Goal: Task Accomplishment & Management: Manage account settings

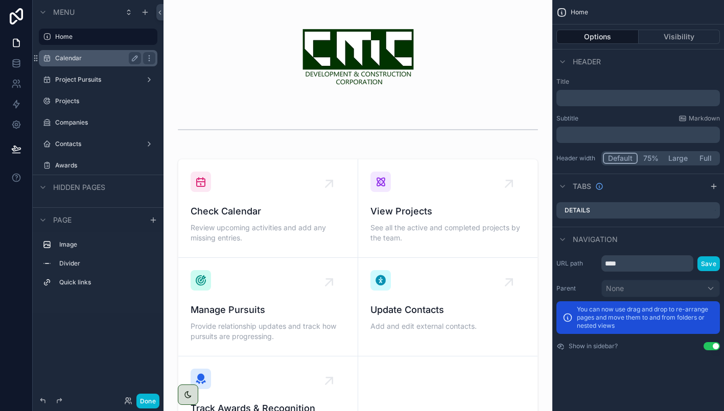
click at [76, 55] on label "Calendar" at bounding box center [96, 58] width 82 height 8
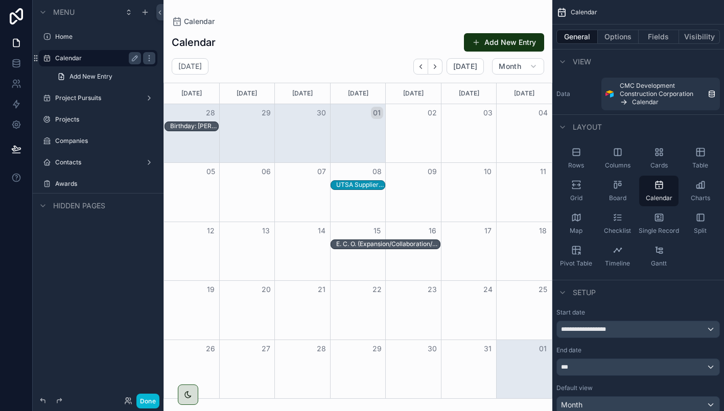
click at [506, 41] on div "scrollable content" at bounding box center [358, 205] width 389 height 411
click at [486, 43] on button "Add New Entry" at bounding box center [504, 42] width 80 height 18
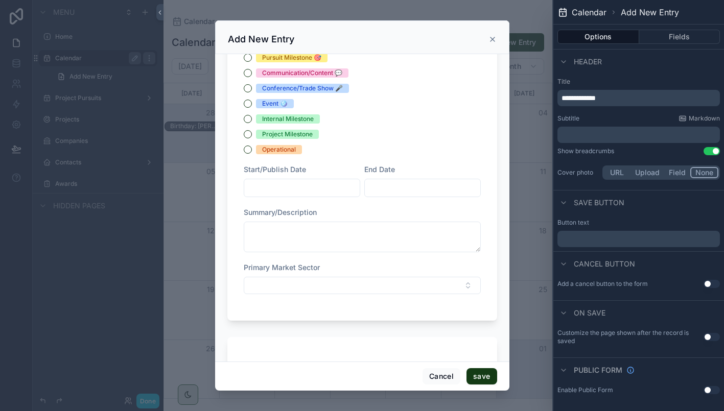
scroll to position [112, 0]
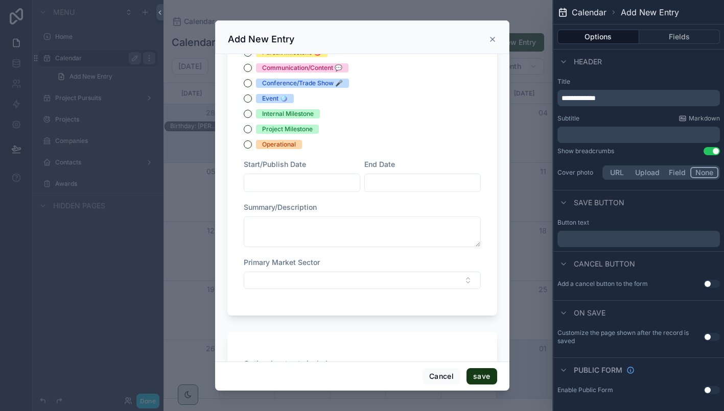
click at [319, 182] on input "scrollable content" at bounding box center [301, 183] width 115 height 14
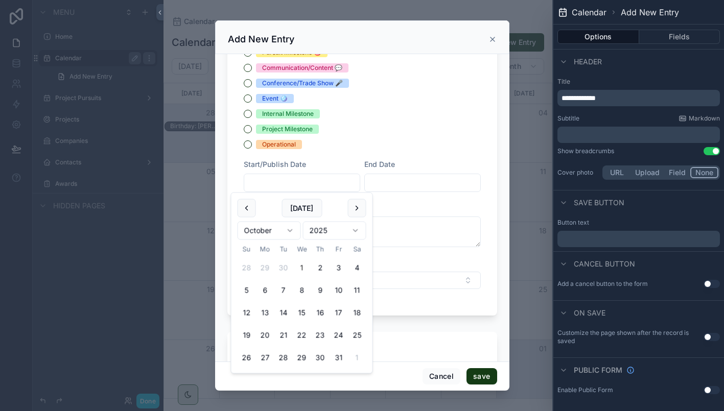
click at [303, 269] on button "1" at bounding box center [302, 268] width 18 height 18
type input "*********"
click at [375, 130] on div "Project Milestone" at bounding box center [362, 129] width 237 height 9
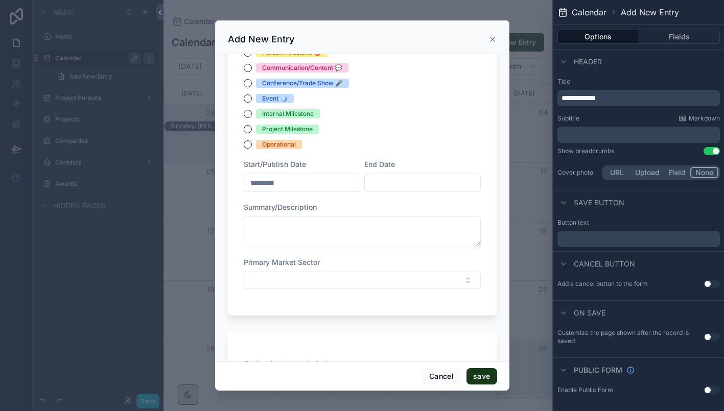
click at [307, 180] on input "*********" at bounding box center [301, 183] width 115 height 14
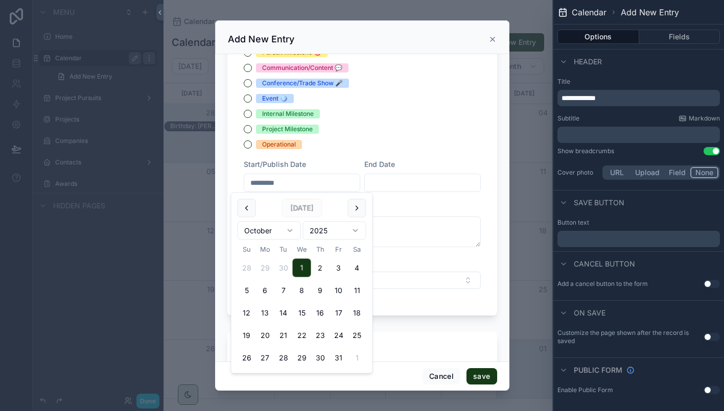
click at [402, 112] on div "Internal Milestone" at bounding box center [362, 113] width 237 height 9
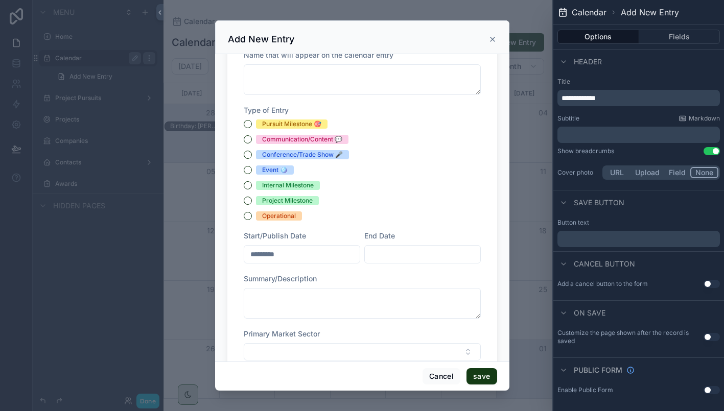
scroll to position [46, 0]
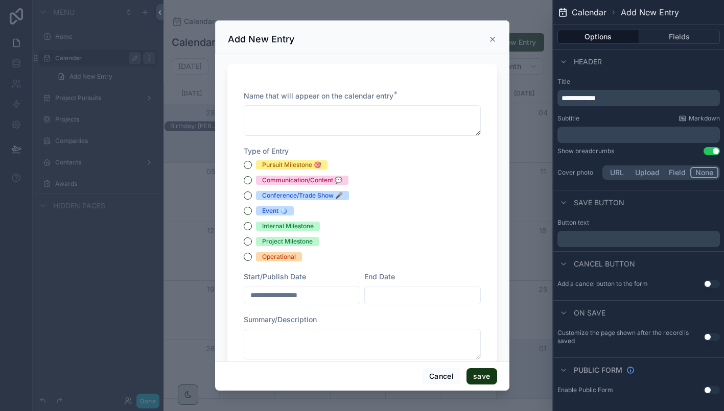
click at [494, 40] on icon "scrollable content" at bounding box center [493, 39] width 8 height 8
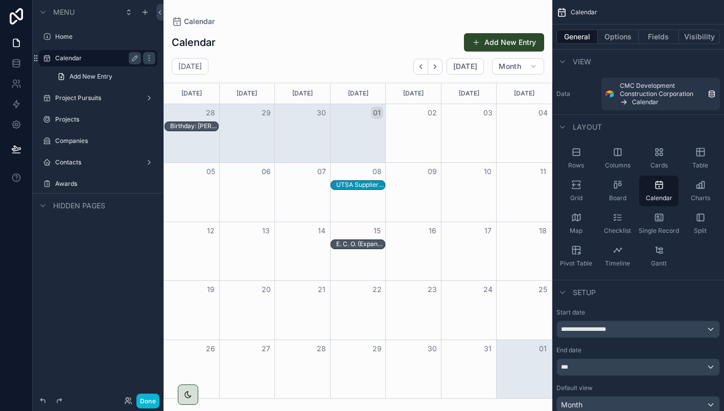
click at [493, 45] on button "Add New Entry" at bounding box center [504, 42] width 80 height 18
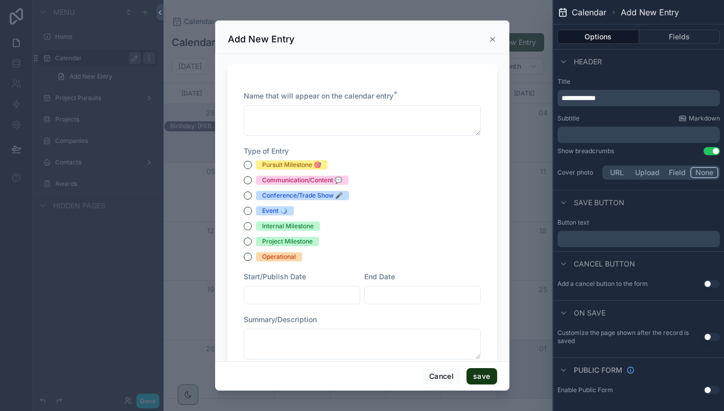
click at [491, 41] on icon "scrollable content" at bounding box center [493, 39] width 8 height 8
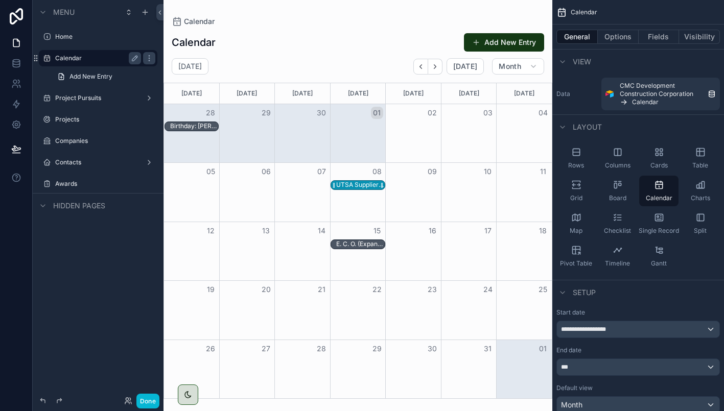
click at [356, 185] on div "UTSA Supplier Vendor Networking Breakfast" at bounding box center [360, 185] width 48 height 8
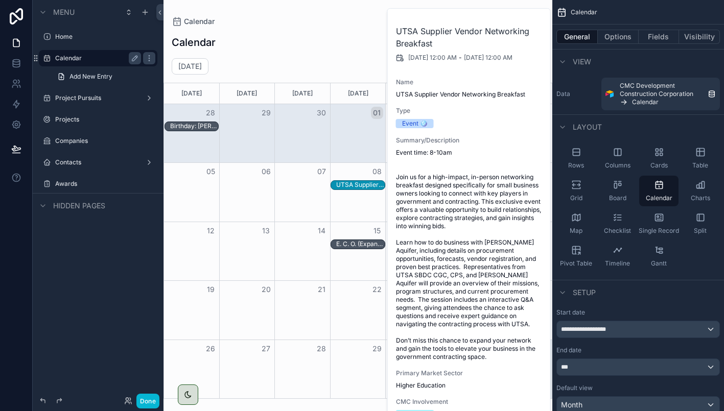
click at [434, 148] on div "Summary/Description Event time: 8-10am Join us for a high-impact, in-person net…" at bounding box center [469, 248] width 147 height 225
click at [457, 56] on span "[DATE] 12:00 AM" at bounding box center [432, 58] width 49 height 8
click at [463, 246] on span "Event time: 8-10am Join us for a high-impact, in-person networking breakfast de…" at bounding box center [469, 255] width 147 height 213
click at [447, 117] on div "Type Event 🪩" at bounding box center [469, 117] width 147 height 21
click at [658, 37] on button "Fields" at bounding box center [659, 37] width 41 height 14
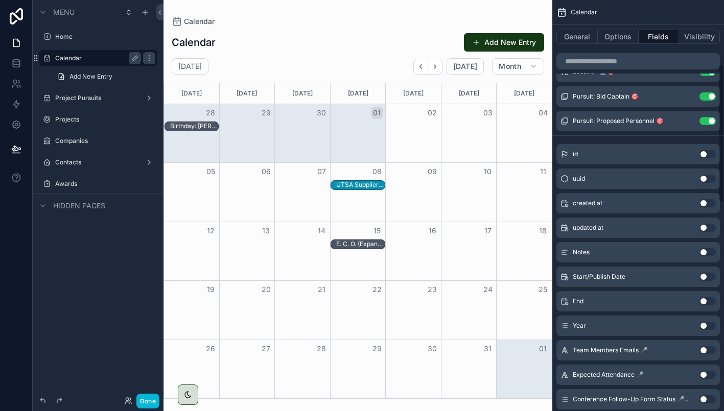
scroll to position [195, 0]
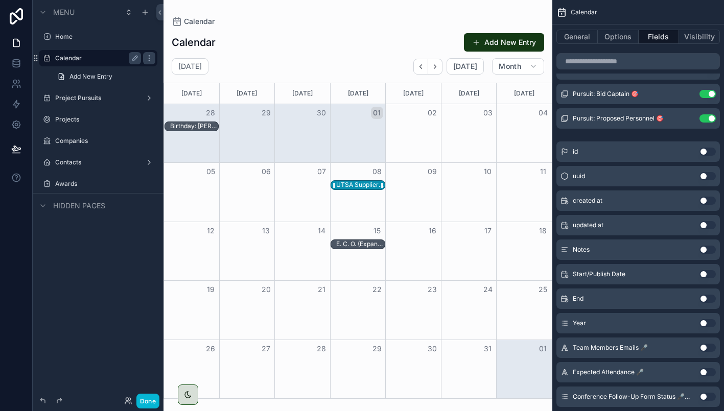
click at [352, 184] on div "UTSA Supplier Vendor Networking Breakfast" at bounding box center [360, 185] width 48 height 8
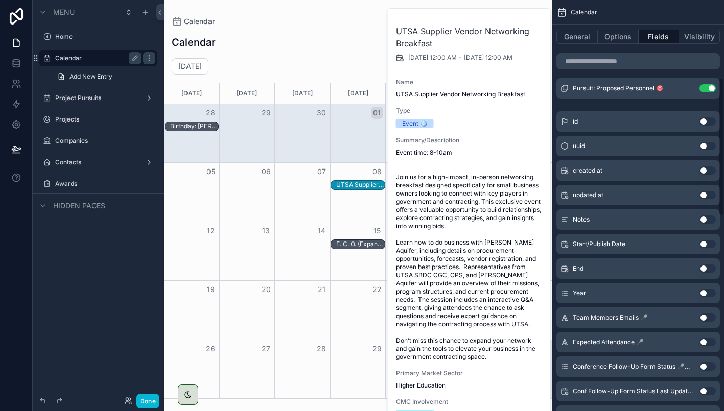
scroll to position [236, 0]
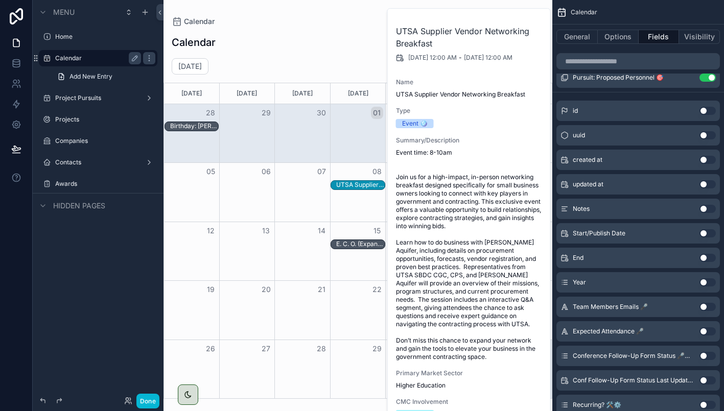
click at [474, 246] on span "Event time: 8-10am Join us for a high-impact, in-person networking breakfast de…" at bounding box center [469, 255] width 147 height 213
click at [454, 226] on span "Event time: 8-10am Join us for a high-impact, in-person networking breakfast de…" at bounding box center [469, 255] width 147 height 213
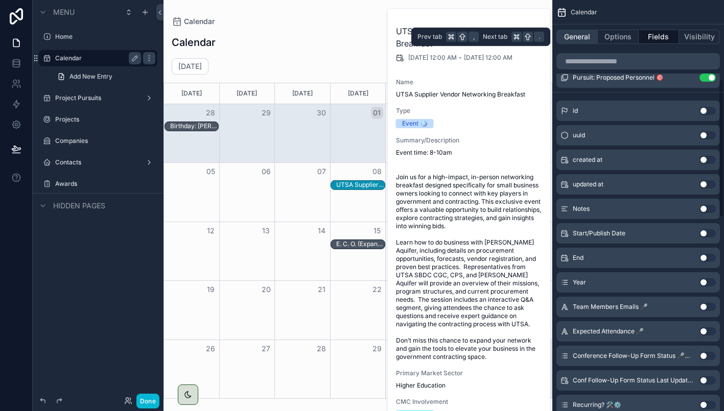
click at [575, 39] on button "General" at bounding box center [576, 37] width 41 height 14
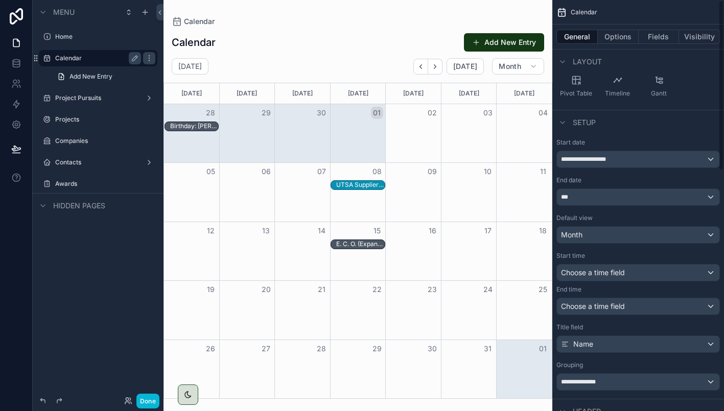
scroll to position [0, 0]
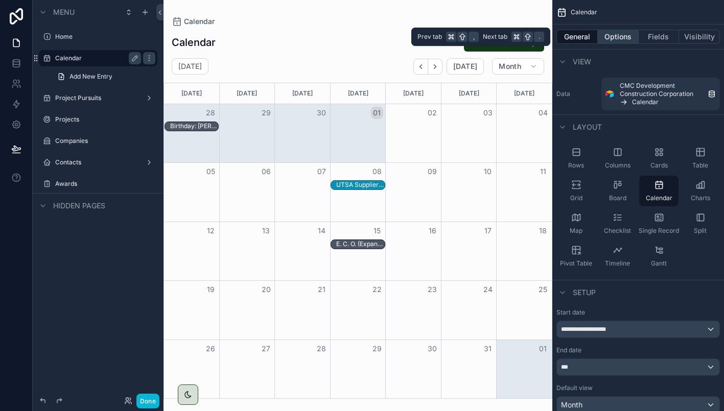
click at [619, 38] on button "Options" at bounding box center [618, 37] width 41 height 14
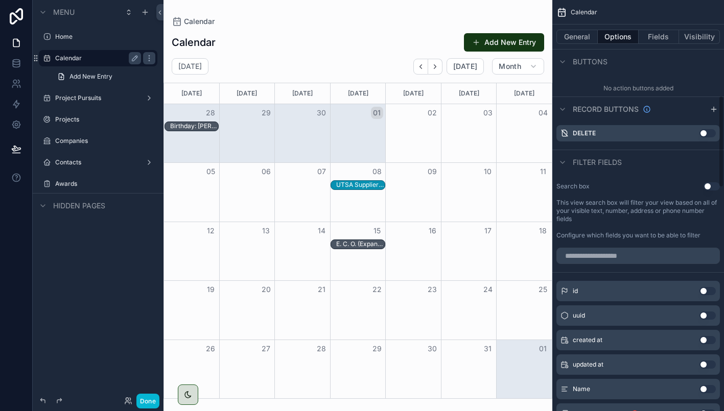
scroll to position [427, 0]
click at [710, 185] on button "Use setting" at bounding box center [712, 186] width 16 height 8
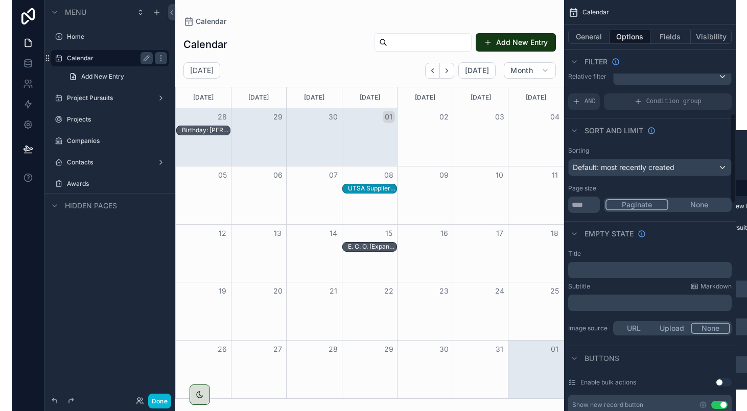
scroll to position [0, 0]
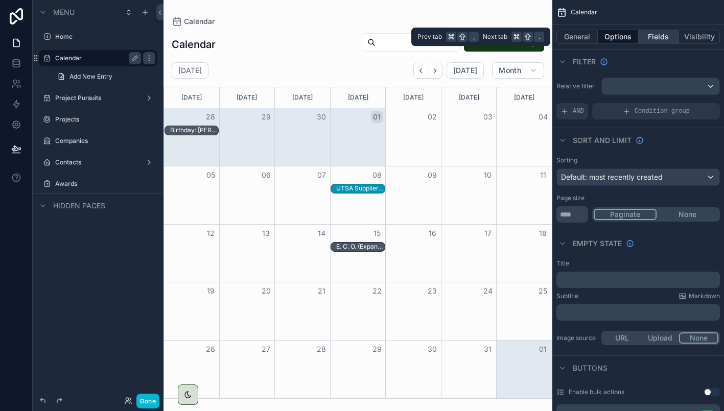
click at [656, 35] on button "Fields" at bounding box center [659, 37] width 41 height 14
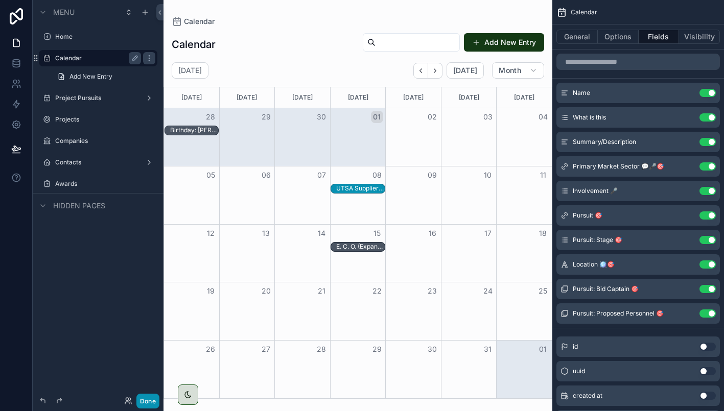
click at [145, 399] on button "Done" at bounding box center [147, 401] width 23 height 15
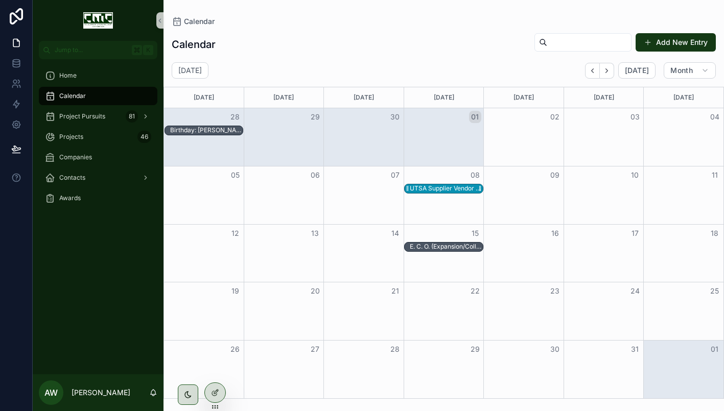
click at [449, 188] on div "UTSA Supplier Vendor Networking Breakfast" at bounding box center [446, 188] width 73 height 8
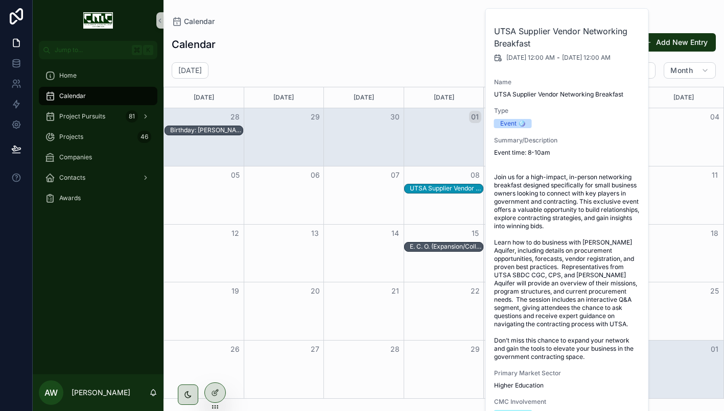
click at [576, 174] on span "Event time: 8-10am Join us for a high-impact, in-person networking breakfast de…" at bounding box center [567, 255] width 147 height 213
click at [562, 241] on span "Event time: 8-10am Join us for a high-impact, in-person networking breakfast de…" at bounding box center [567, 255] width 147 height 213
click at [554, 180] on span "Event time: 8-10am Join us for a high-impact, in-person networking breakfast de…" at bounding box center [567, 255] width 147 height 213
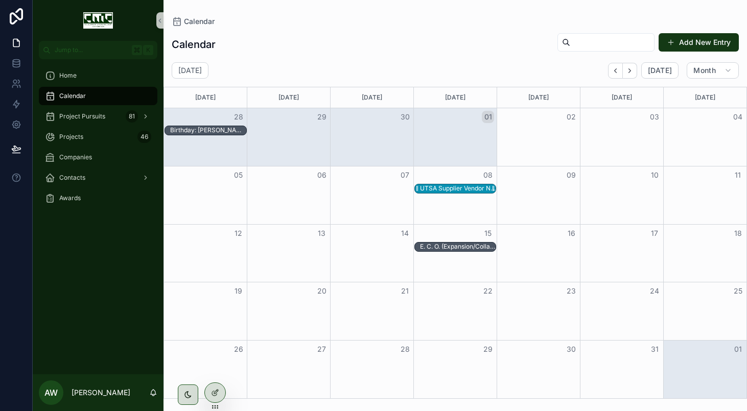
click at [440, 187] on div "UTSA Supplier Vendor Networking Breakfast" at bounding box center [458, 188] width 76 height 8
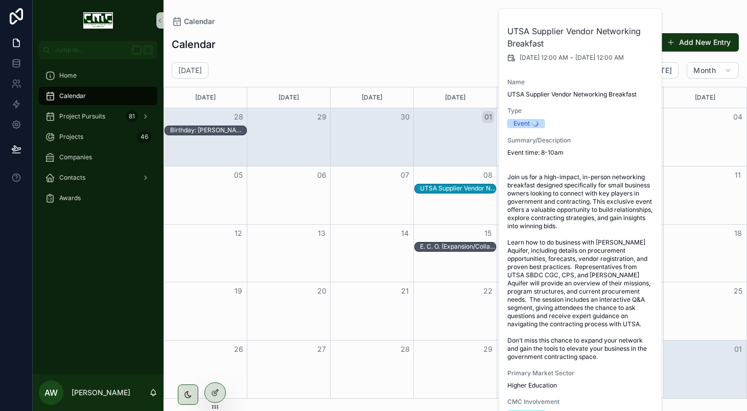
click at [568, 344] on span "Event time: 8-10am Join us for a high-impact, in-person networking breakfast de…" at bounding box center [580, 255] width 147 height 213
click at [557, 290] on span "Event time: 8-10am Join us for a high-impact, in-person networking breakfast de…" at bounding box center [580, 255] width 147 height 213
click at [551, 274] on span "Event time: 8-10am Join us for a high-impact, in-person networking breakfast de…" at bounding box center [580, 255] width 147 height 213
click at [483, 137] on div "Month View" at bounding box center [454, 137] width 83 height 58
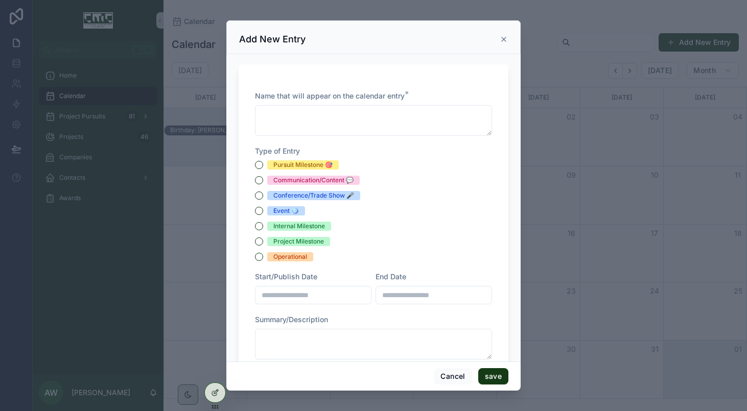
click at [505, 40] on icon "scrollable content" at bounding box center [504, 39] width 4 height 4
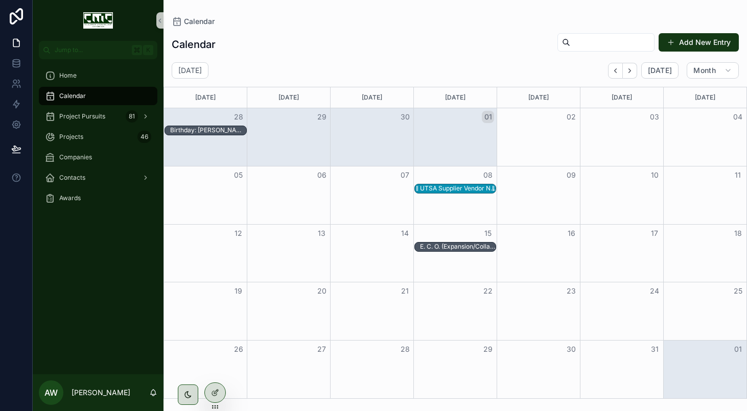
click at [445, 187] on div "UTSA Supplier Vendor Networking Breakfast" at bounding box center [458, 188] width 76 height 8
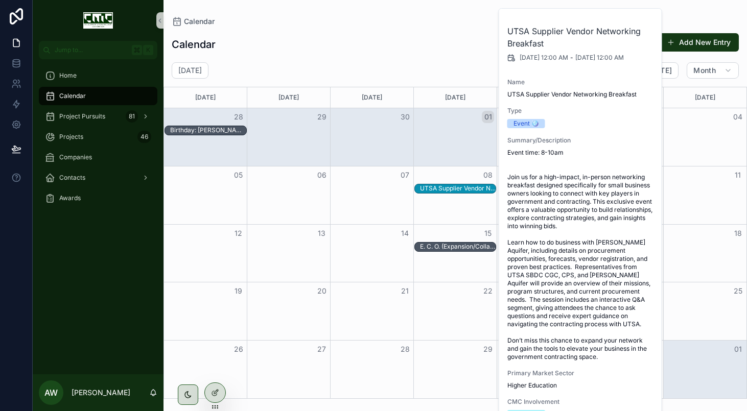
click at [576, 156] on span "Event time: 8-10am Join us for a high-impact, in-person networking breakfast de…" at bounding box center [580, 255] width 147 height 213
click at [157, 20] on icon "scrollable content" at bounding box center [159, 21] width 7 height 8
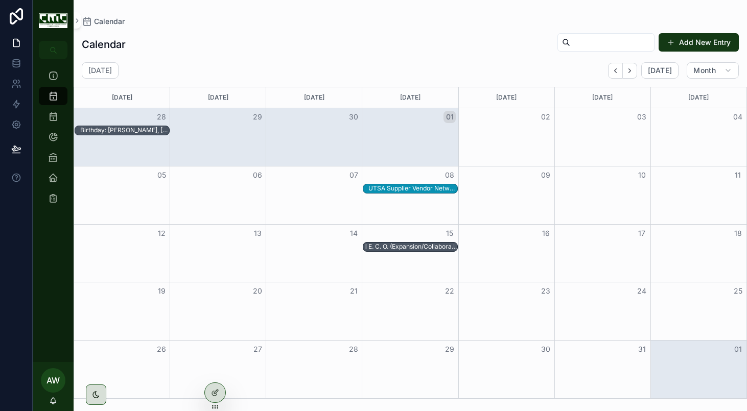
click at [405, 244] on div "E. C. O. (Expansion/Collaboration/Opportunity) Summit & Expo" at bounding box center [412, 247] width 89 height 8
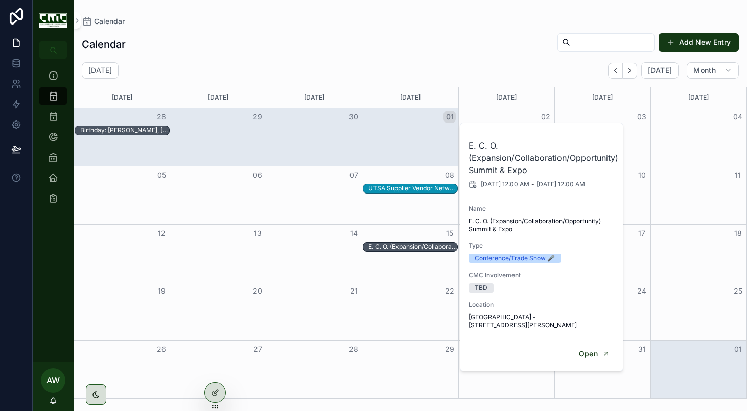
click at [415, 190] on div "UTSA Supplier Vendor Networking Breakfast" at bounding box center [412, 188] width 89 height 8
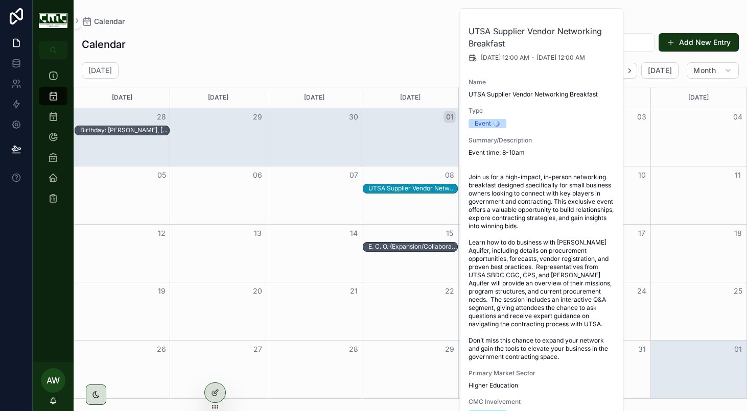
click at [565, 382] on div "Higher Education" at bounding box center [542, 386] width 147 height 8
click at [223, 388] on div at bounding box center [215, 392] width 20 height 19
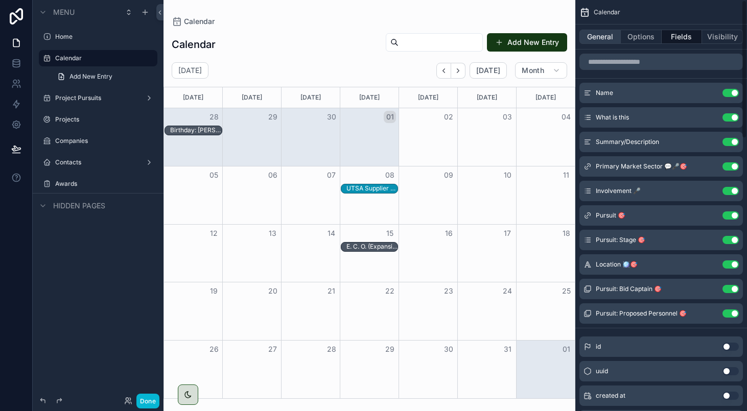
click at [599, 35] on button "General" at bounding box center [599, 37] width 41 height 14
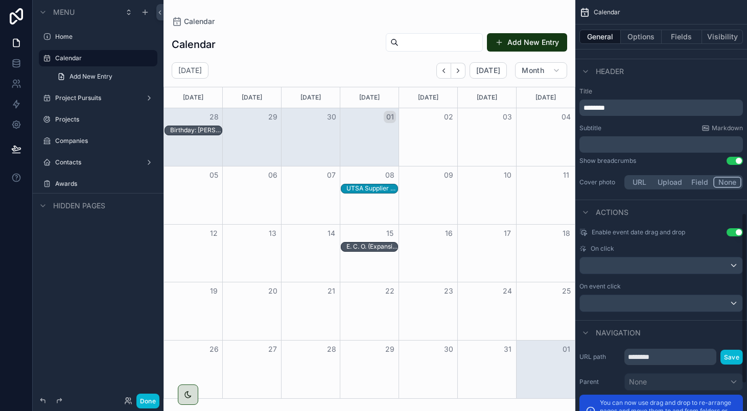
scroll to position [515, 0]
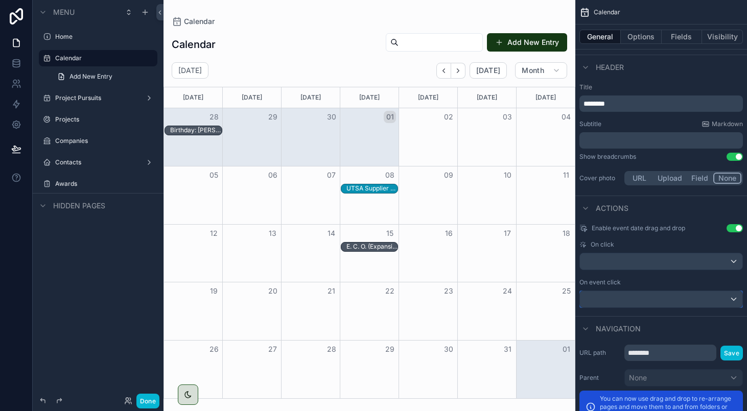
click at [635, 297] on div "scrollable content" at bounding box center [661, 299] width 162 height 16
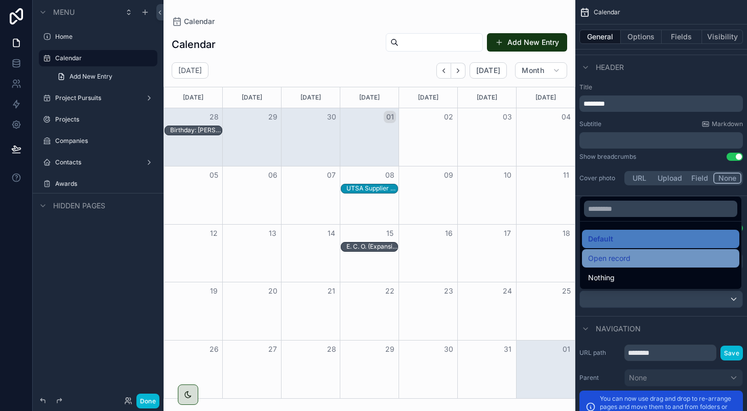
click at [631, 252] on div "Open record" at bounding box center [660, 258] width 145 height 12
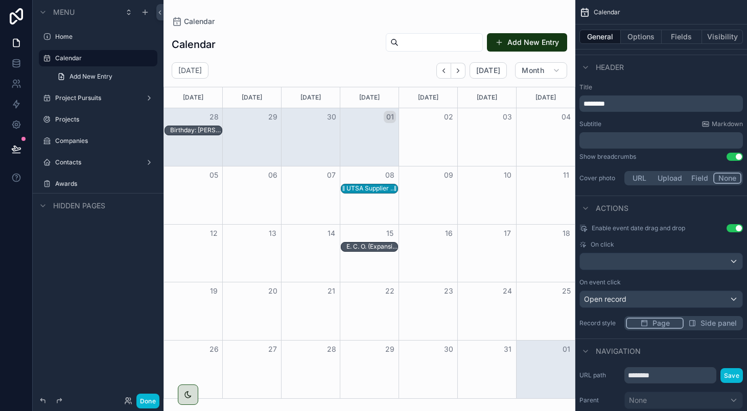
click at [382, 190] on div "UTSA Supplier Vendor Networking Breakfast" at bounding box center [372, 188] width 52 height 8
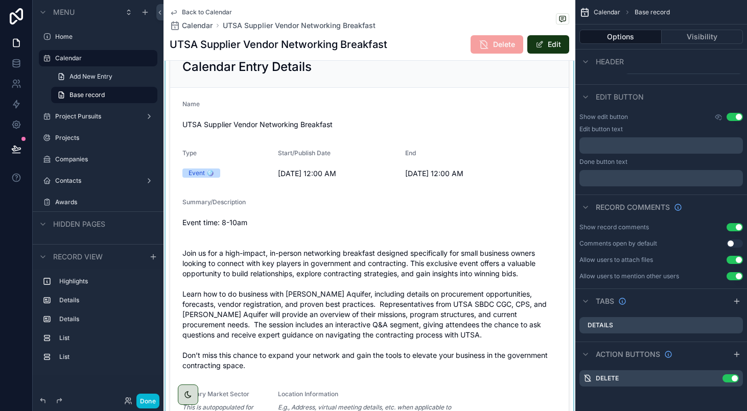
scroll to position [120, 0]
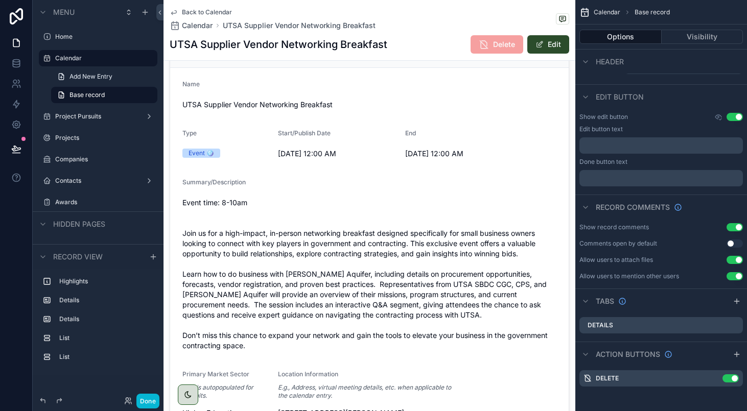
click at [544, 44] on button "Edit" at bounding box center [548, 44] width 42 height 18
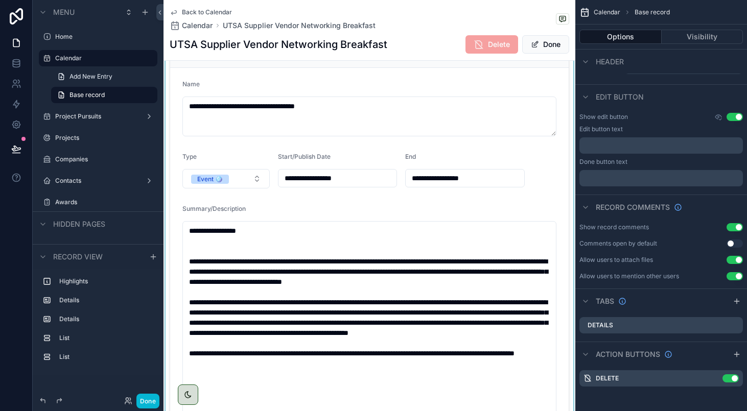
click at [331, 193] on div "scrollable content" at bounding box center [370, 355] width 412 height 666
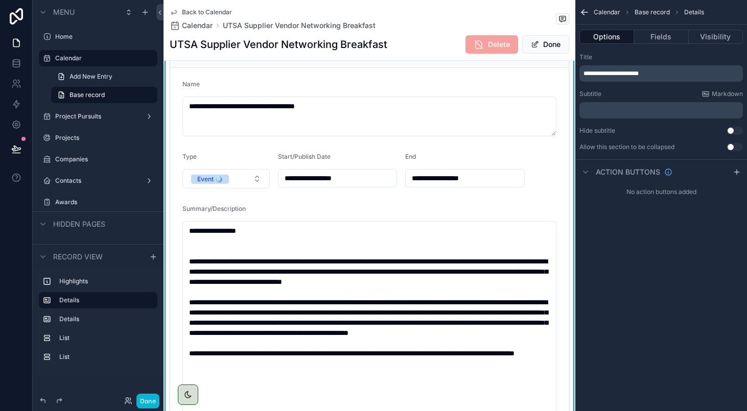
scroll to position [0, 0]
click at [325, 185] on input "**********" at bounding box center [337, 178] width 118 height 14
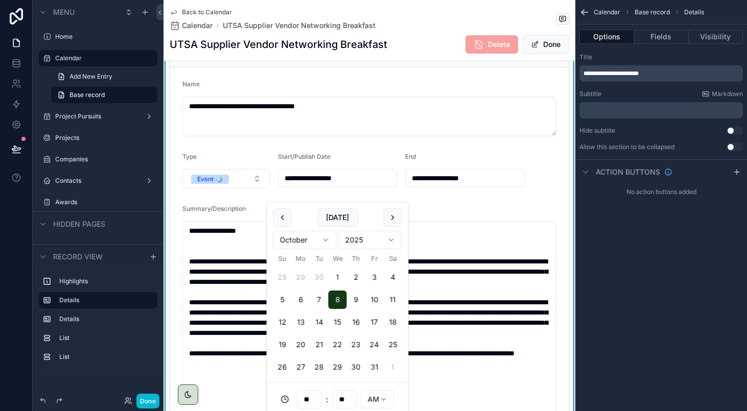
click at [309, 399] on input "**" at bounding box center [310, 399] width 24 height 14
click at [308, 365] on div "08" at bounding box center [310, 362] width 46 height 16
type input "**********"
type input "**"
click at [454, 185] on input "**********" at bounding box center [465, 178] width 118 height 14
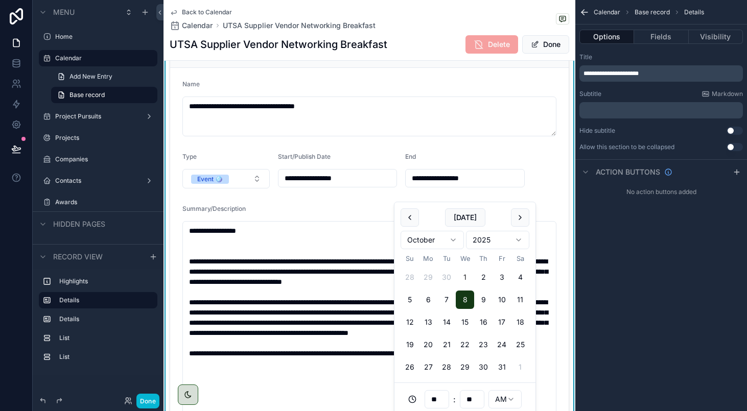
click at [437, 397] on input "**" at bounding box center [437, 399] width 24 height 14
click at [425, 354] on div "10" at bounding box center [437, 360] width 46 height 16
type input "**********"
type input "**"
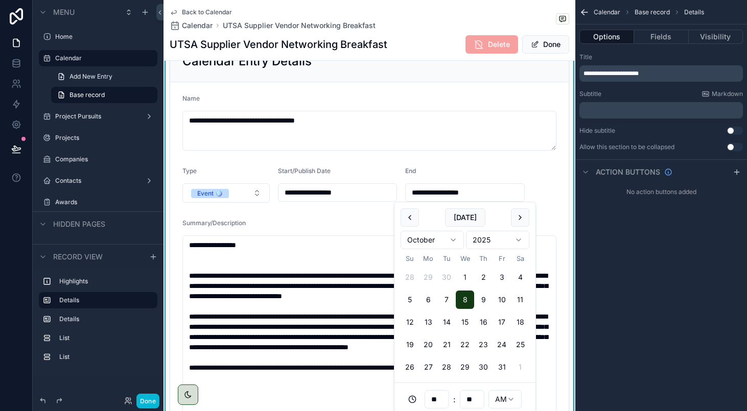
click at [550, 171] on form "**********" at bounding box center [369, 389] width 399 height 615
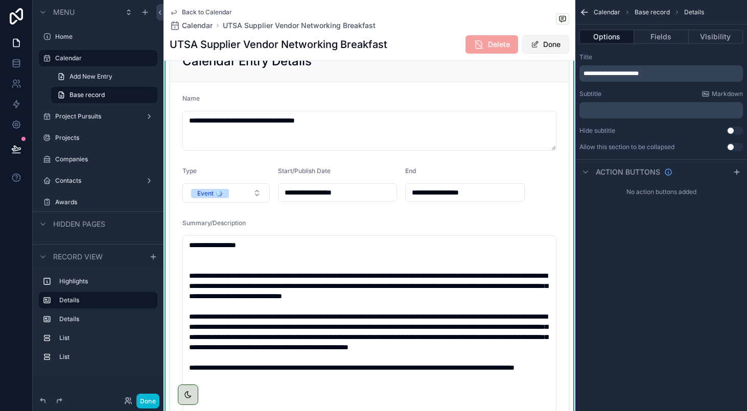
click at [544, 46] on button "Done" at bounding box center [545, 44] width 47 height 18
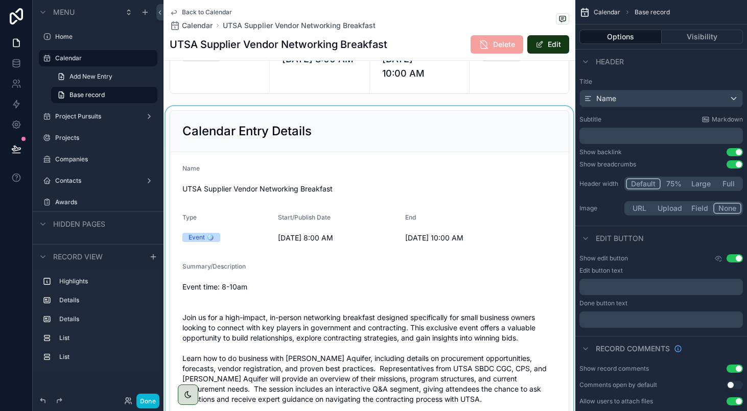
scroll to position [28, 0]
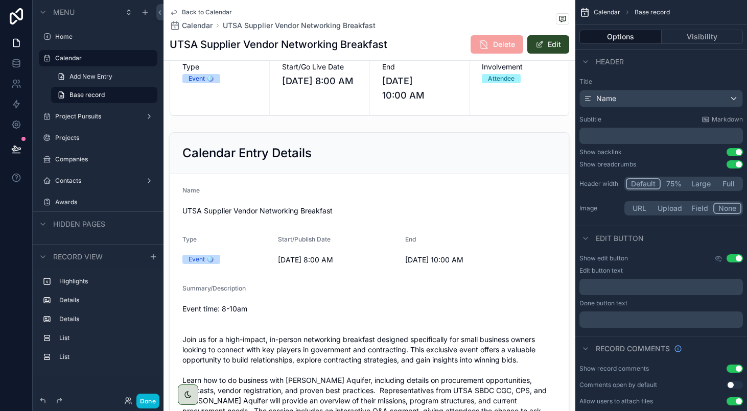
click at [541, 43] on span "scrollable content" at bounding box center [540, 44] width 8 height 8
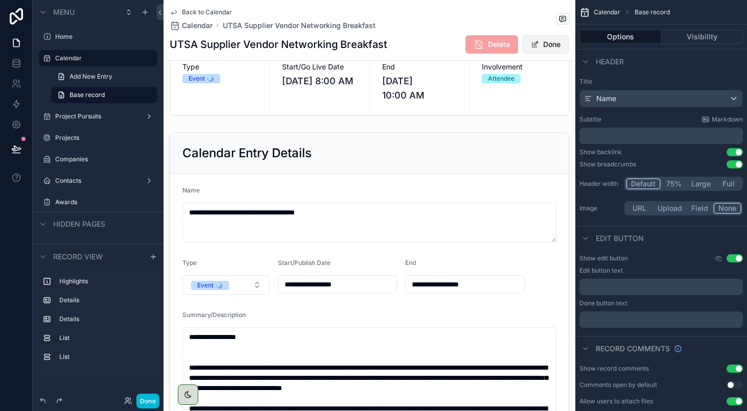
click at [545, 45] on button "Done" at bounding box center [545, 44] width 47 height 18
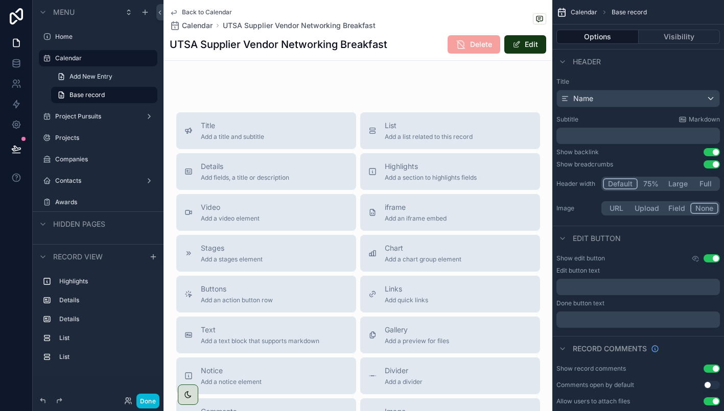
scroll to position [1120, 0]
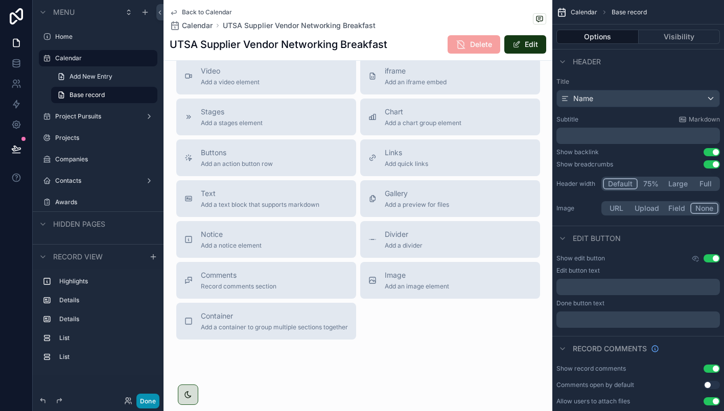
click at [151, 402] on button "Done" at bounding box center [147, 401] width 23 height 15
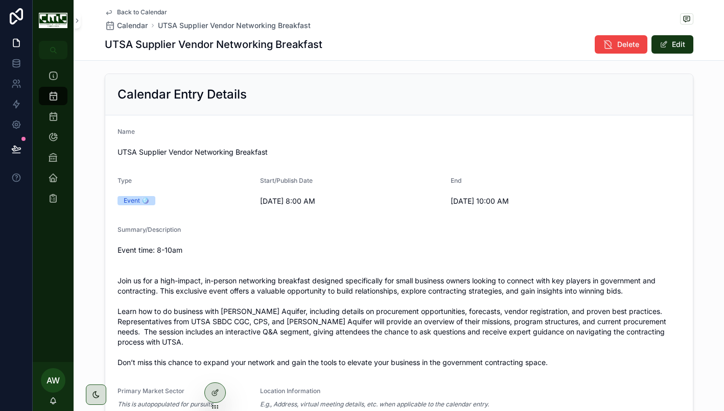
scroll to position [0, 0]
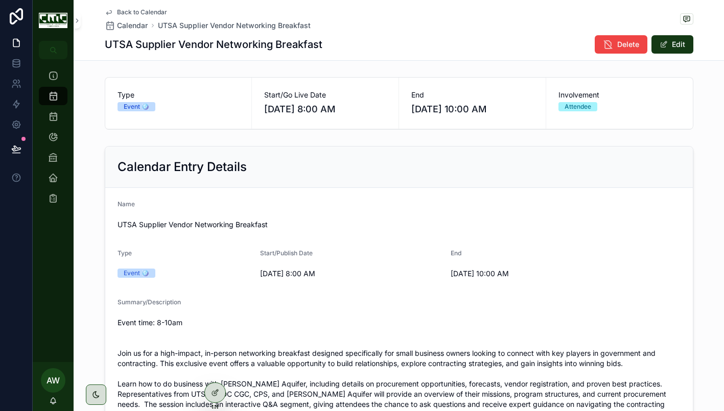
click at [132, 12] on span "Back to Calendar" at bounding box center [142, 12] width 50 height 8
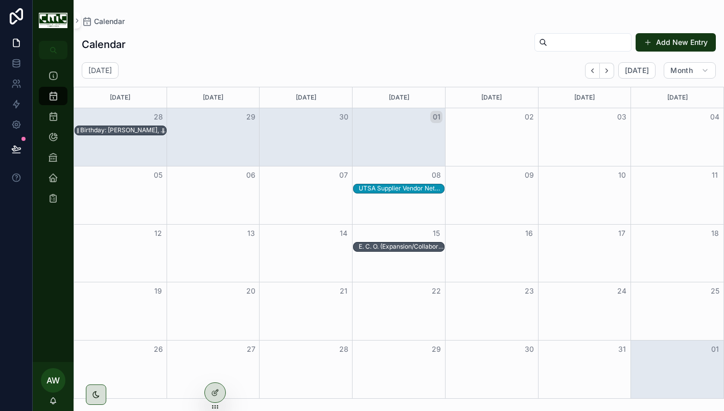
click at [134, 131] on div "Birthday: [PERSON_NAME], [GEOGRAPHIC_DATA], M. Eng" at bounding box center [123, 130] width 86 height 8
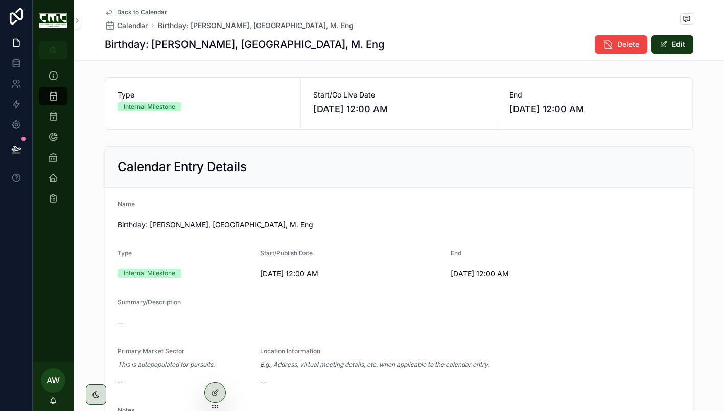
click at [140, 11] on span "Back to Calendar" at bounding box center [142, 12] width 50 height 8
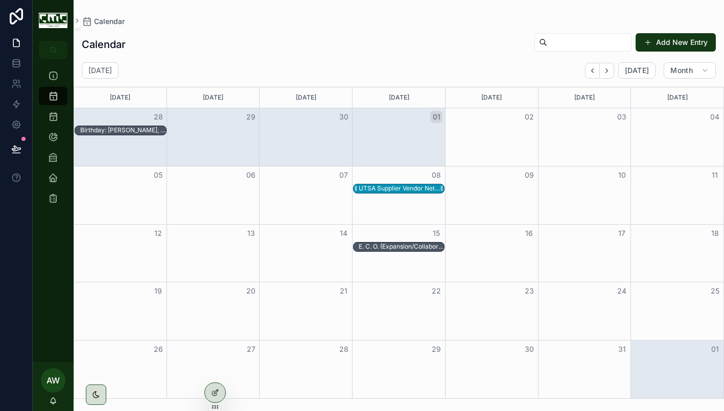
click at [398, 188] on div "UTSA Supplier Vendor Networking Breakfast" at bounding box center [402, 188] width 86 height 8
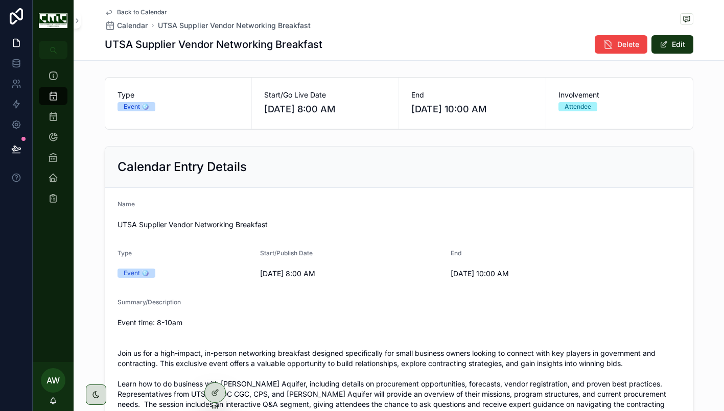
click at [153, 12] on span "Back to Calendar" at bounding box center [142, 12] width 50 height 8
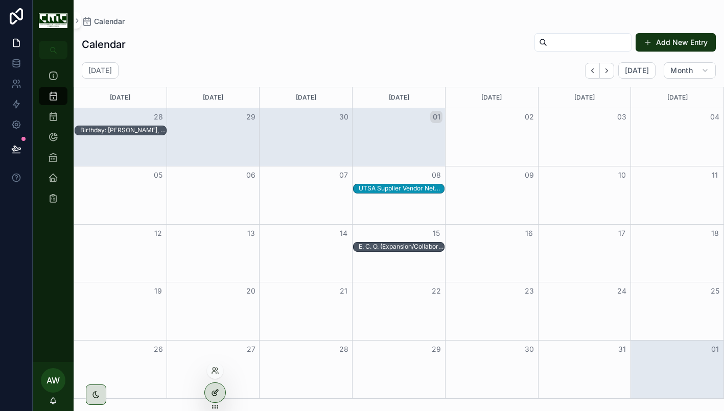
click at [213, 390] on icon at bounding box center [215, 393] width 8 height 8
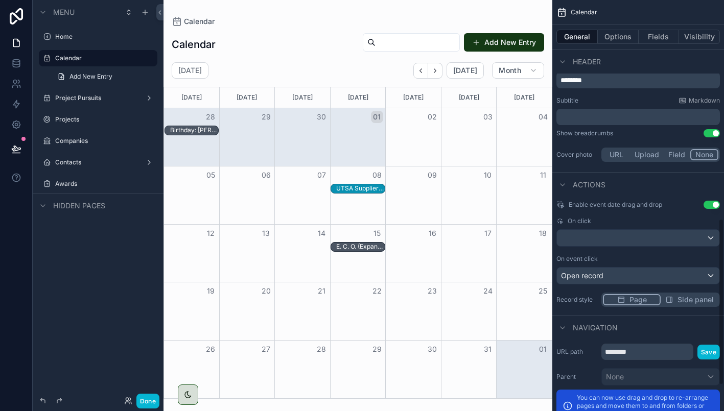
scroll to position [539, 0]
click at [610, 275] on div "Open record" at bounding box center [638, 275] width 162 height 16
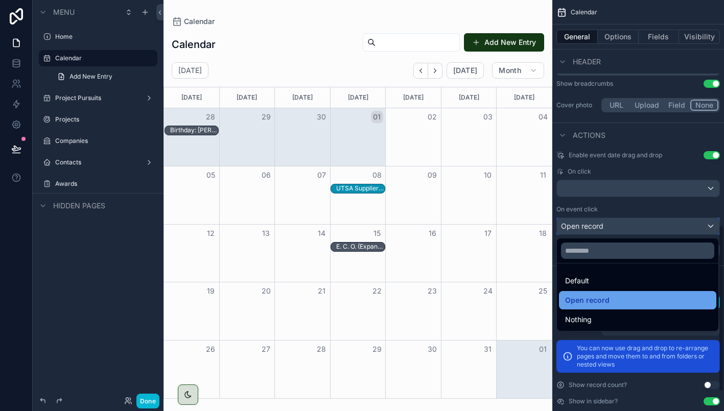
scroll to position [602, 0]
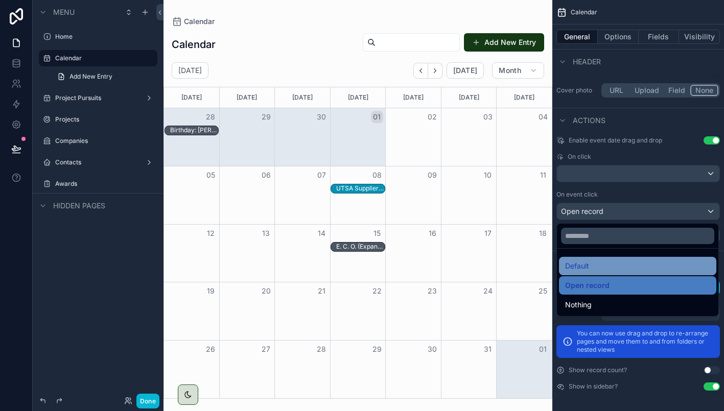
click at [606, 263] on div "Default" at bounding box center [637, 266] width 145 height 12
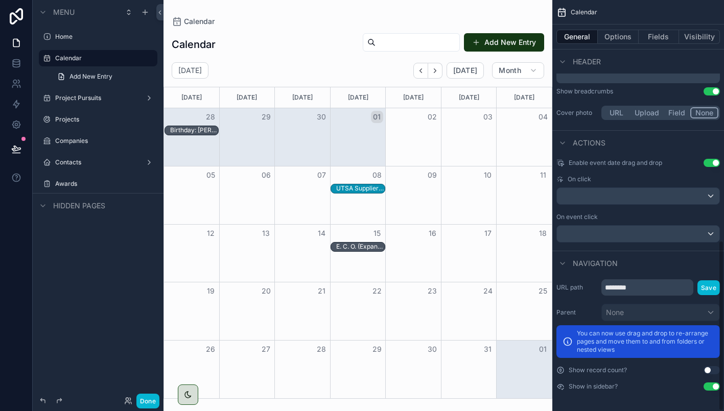
scroll to position [580, 0]
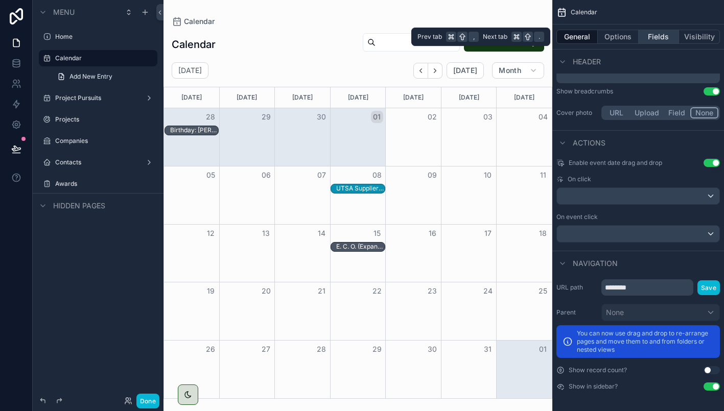
click at [649, 35] on button "Fields" at bounding box center [659, 37] width 41 height 14
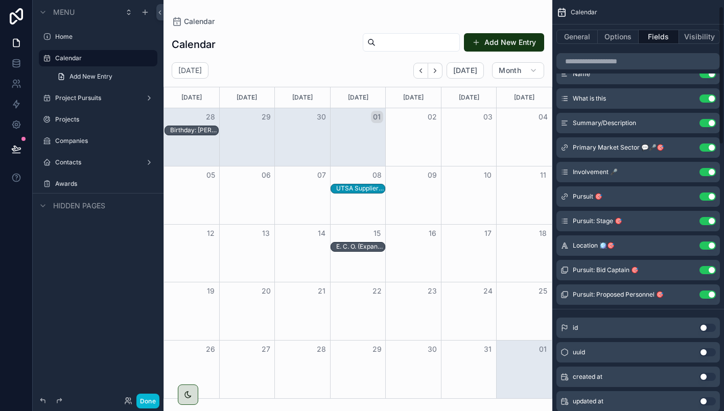
scroll to position [0, 0]
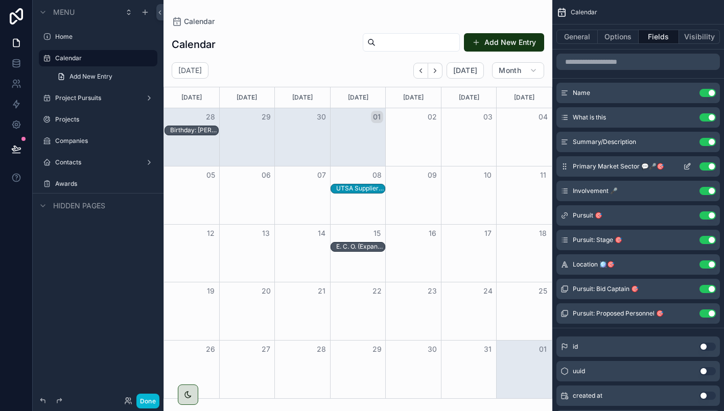
click at [709, 166] on button "Use setting" at bounding box center [708, 166] width 16 height 8
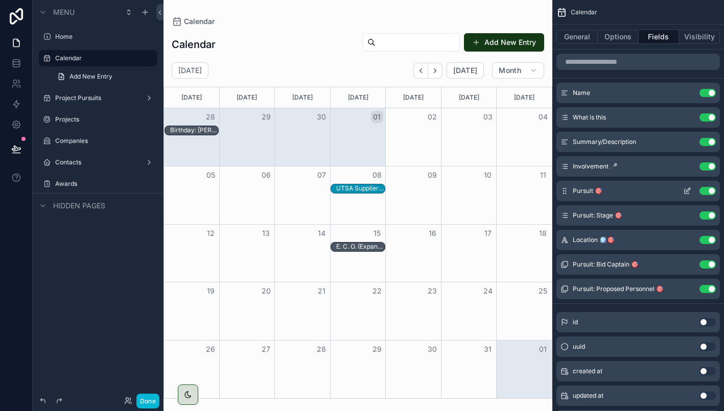
click at [709, 190] on button "Use setting" at bounding box center [708, 191] width 16 height 8
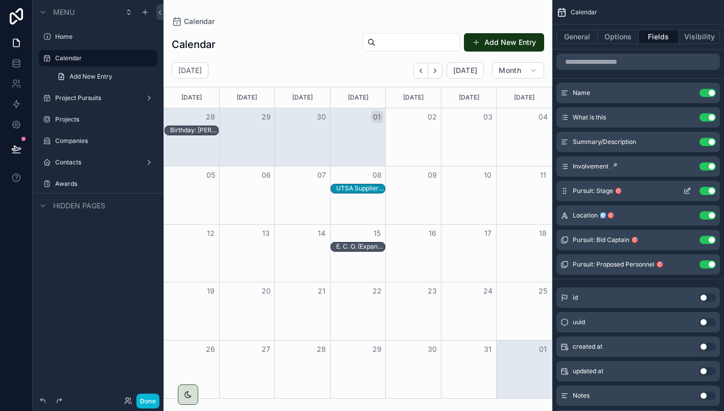
click at [708, 191] on button "Use setting" at bounding box center [708, 191] width 16 height 8
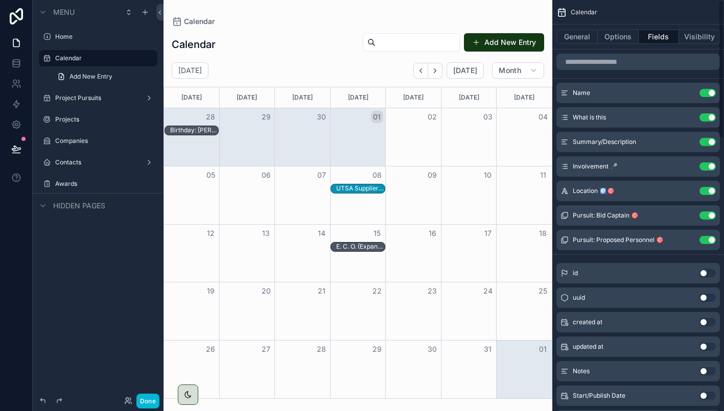
click at [708, 191] on button "Use setting" at bounding box center [708, 191] width 16 height 8
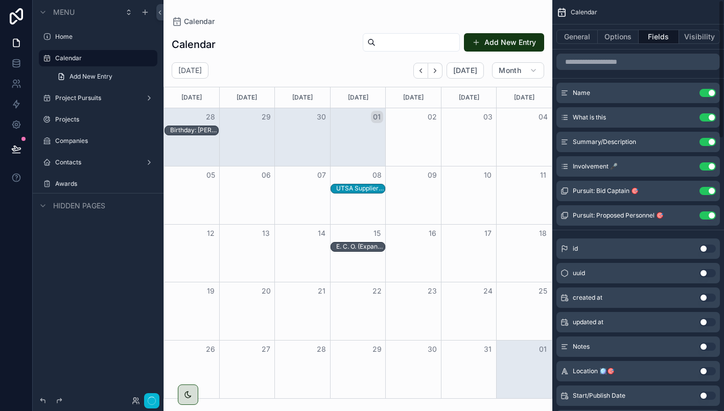
click at [708, 191] on button "Use setting" at bounding box center [708, 191] width 16 height 8
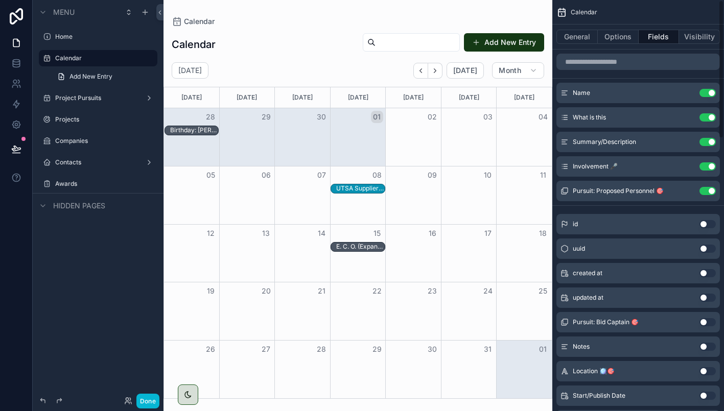
click at [708, 191] on button "Use setting" at bounding box center [708, 191] width 16 height 8
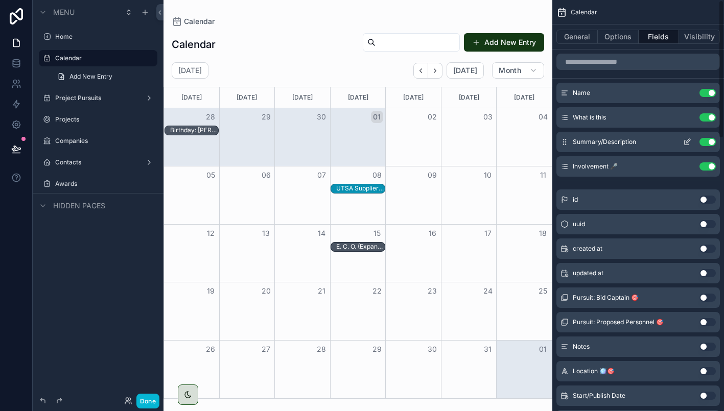
click at [705, 142] on button "Use setting" at bounding box center [708, 142] width 16 height 8
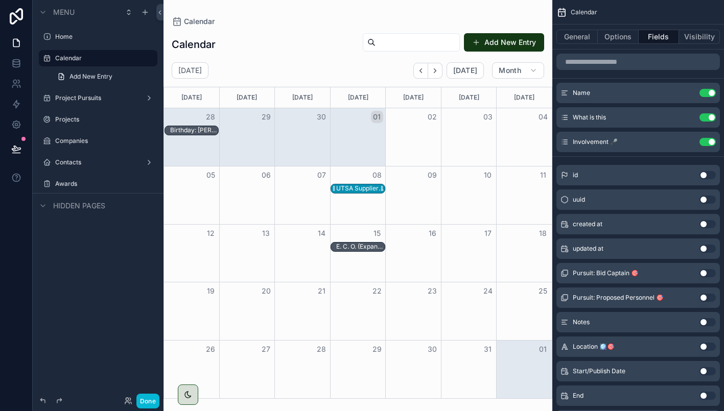
click at [363, 184] on div "UTSA Supplier Vendor Networking Breakfast" at bounding box center [360, 188] width 48 height 8
click at [362, 189] on div "UTSA Supplier Vendor Networking Breakfast" at bounding box center [360, 188] width 48 height 8
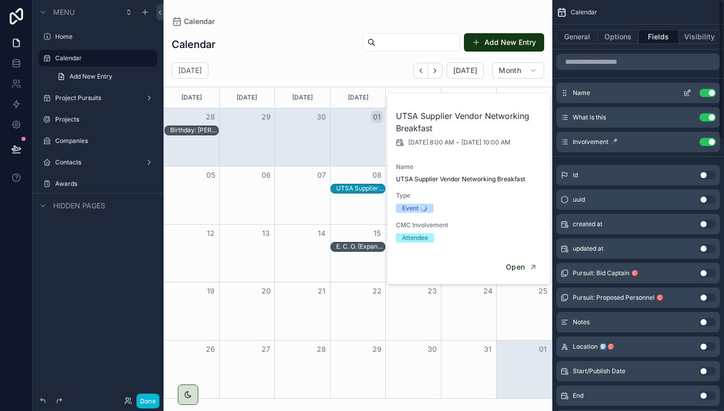
click at [707, 91] on button "Use setting" at bounding box center [708, 93] width 16 height 8
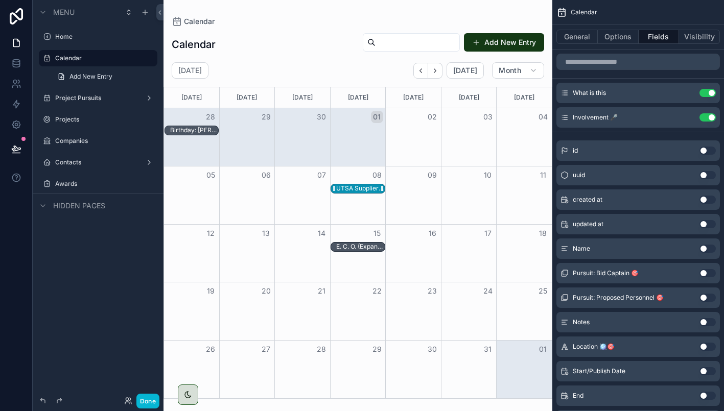
click at [358, 189] on div "UTSA Supplier Vendor Networking Breakfast" at bounding box center [360, 188] width 48 height 8
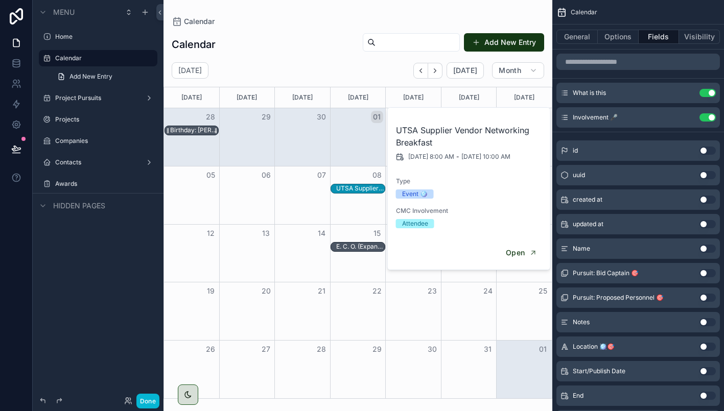
click at [195, 130] on div "Birthday: [PERSON_NAME], [GEOGRAPHIC_DATA], M. Eng" at bounding box center [194, 130] width 48 height 8
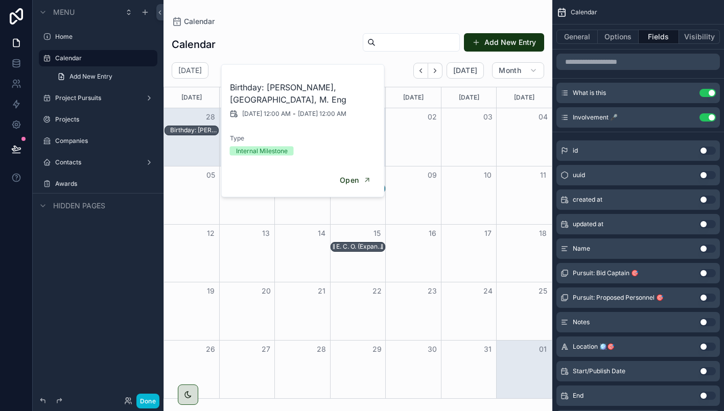
click at [357, 246] on div "E. C. O. (Expansion/Collaboration/Opportunity) Summit & Expo" at bounding box center [360, 247] width 48 height 8
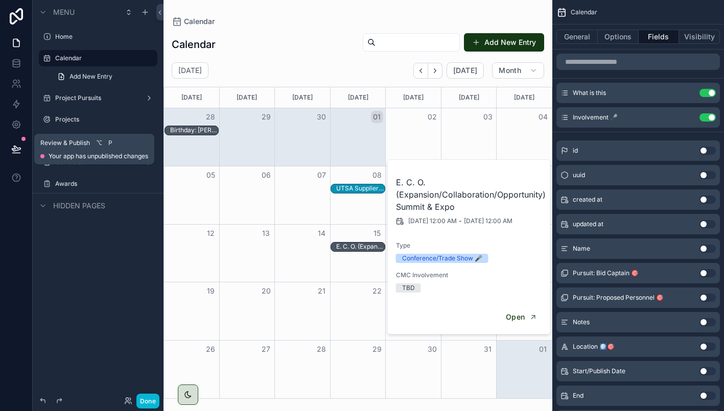
click at [18, 149] on icon at bounding box center [16, 149] width 10 height 10
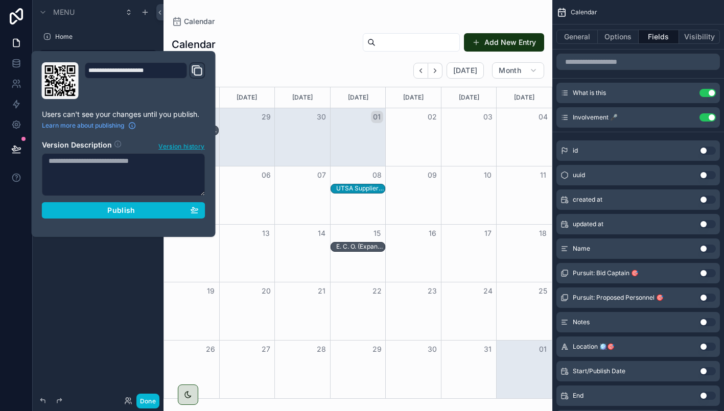
click at [110, 172] on textarea at bounding box center [124, 174] width 164 height 43
type textarea "**********"
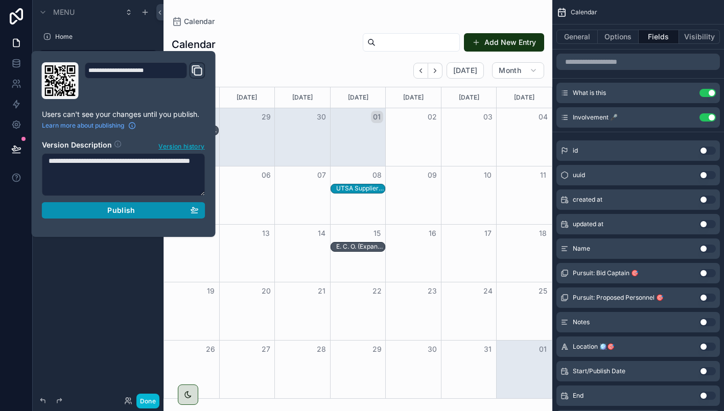
click at [122, 212] on span "Publish" at bounding box center [121, 210] width 28 height 9
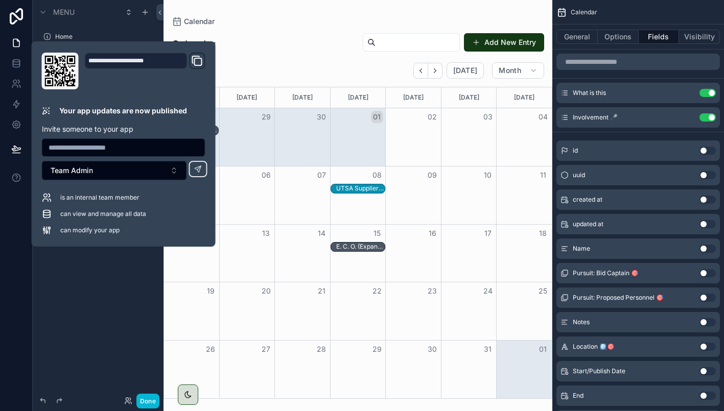
click at [496, 16] on div "Calendar" at bounding box center [358, 21] width 373 height 10
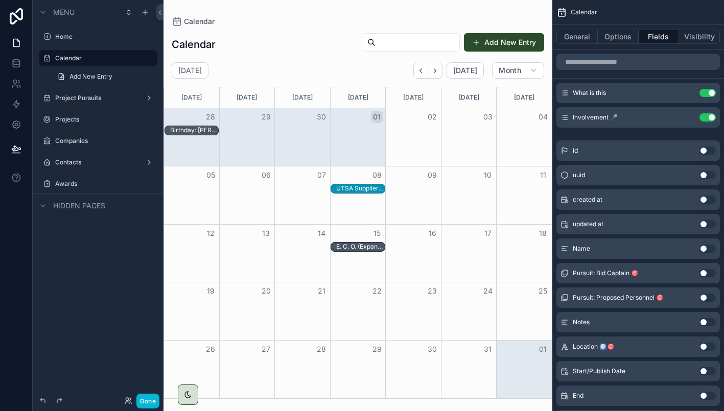
click at [496, 44] on button "Add New Entry" at bounding box center [504, 42] width 80 height 18
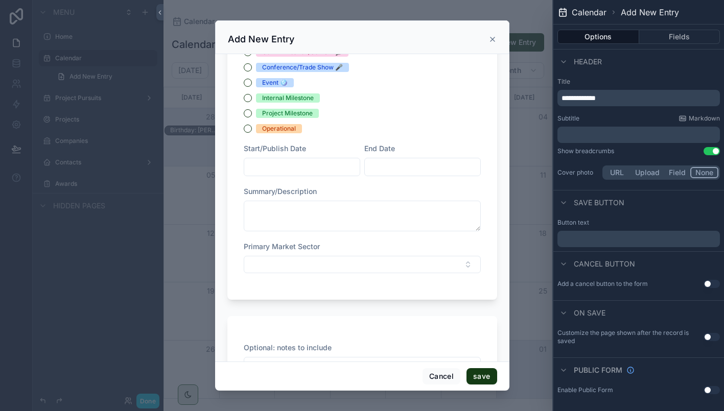
scroll to position [121, 0]
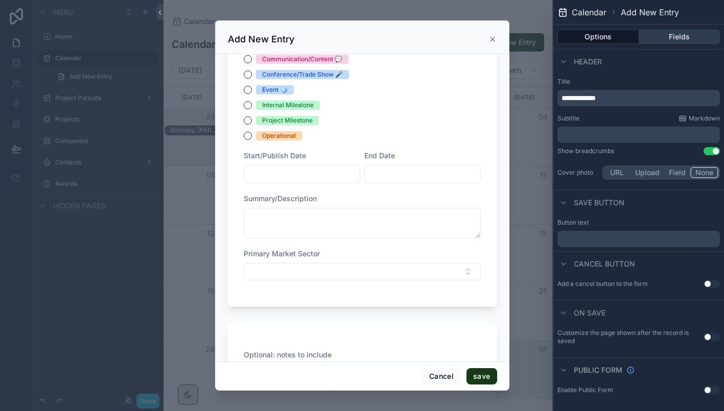
click at [683, 33] on button "Fields" at bounding box center [679, 37] width 81 height 14
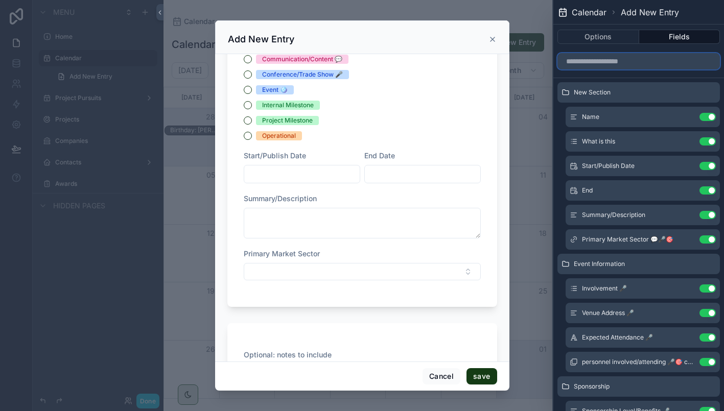
click at [634, 63] on input "text" at bounding box center [638, 61] width 162 height 16
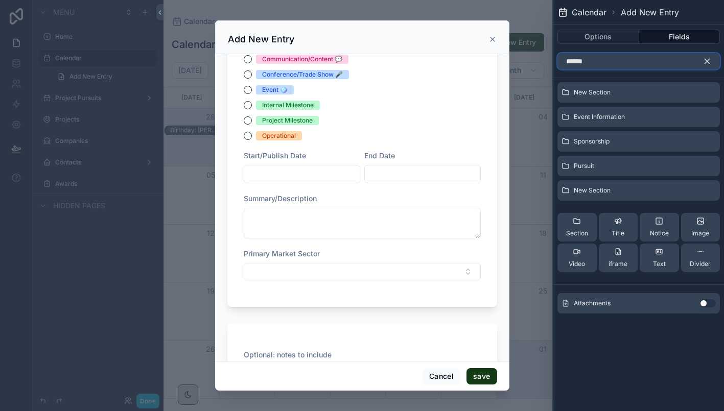
type input "******"
click at [706, 301] on button "Use setting" at bounding box center [708, 303] width 16 height 8
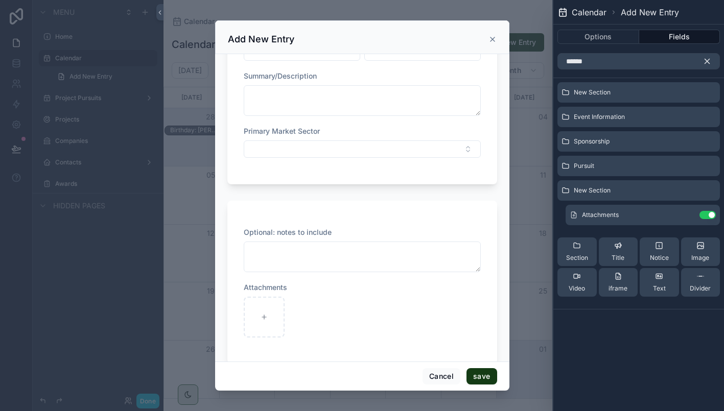
scroll to position [241, 0]
click at [705, 57] on icon "button" at bounding box center [707, 61] width 9 height 9
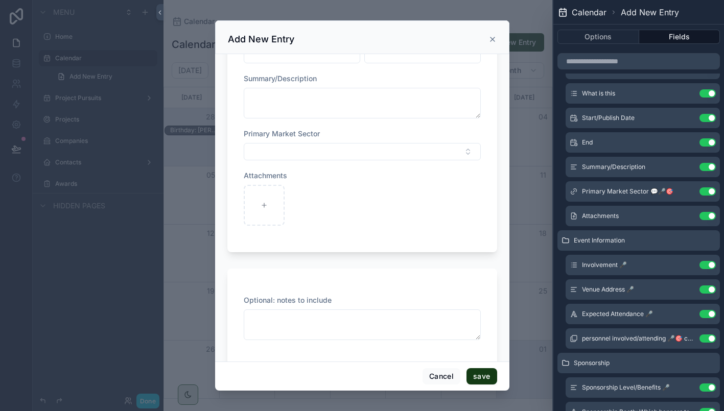
scroll to position [265, 0]
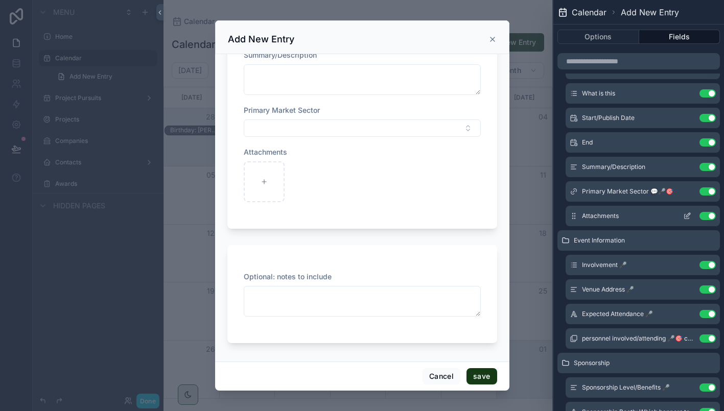
click at [685, 215] on icon at bounding box center [687, 217] width 5 height 5
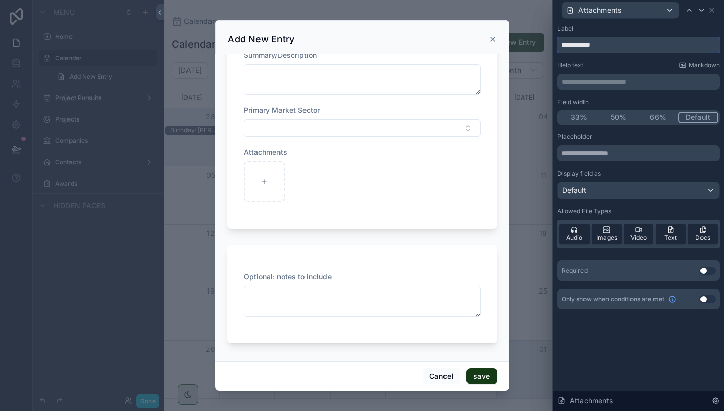
click at [561, 48] on input "**********" at bounding box center [638, 45] width 162 height 16
type input "**********"
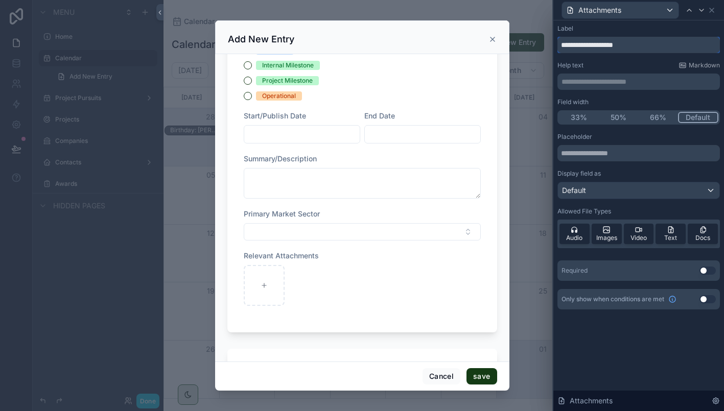
scroll to position [0, 0]
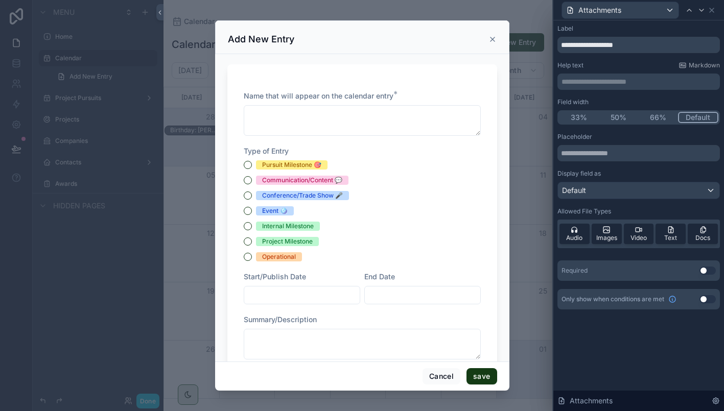
click at [493, 40] on icon "scrollable content" at bounding box center [493, 39] width 4 height 4
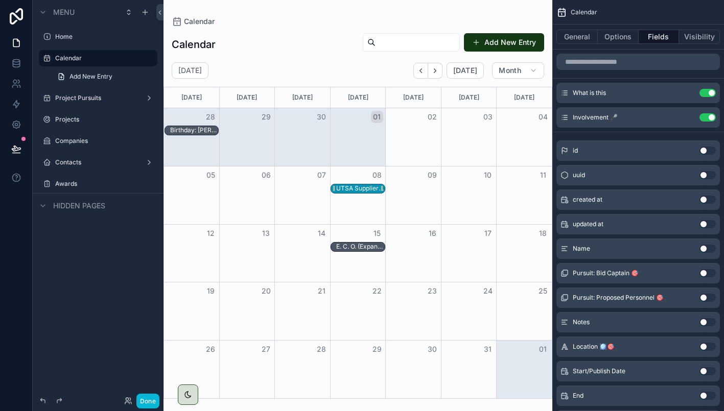
click at [363, 188] on div "UTSA Supplier Vendor Networking Breakfast" at bounding box center [360, 188] width 48 height 8
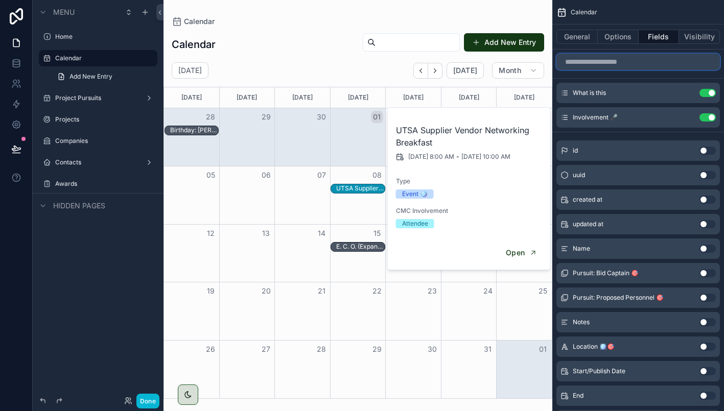
click at [601, 60] on input "scrollable content" at bounding box center [638, 62] width 164 height 16
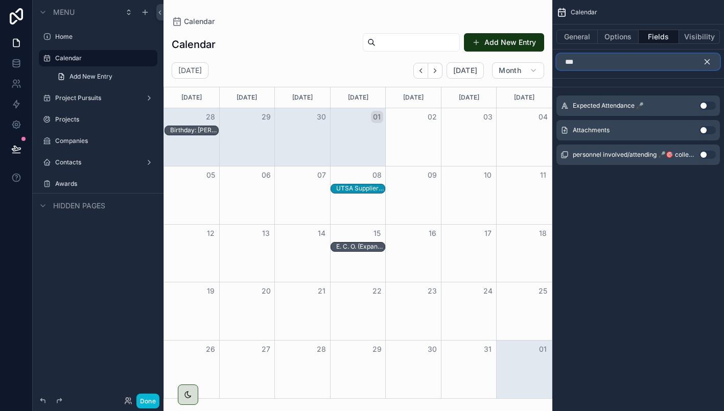
type input "***"
click at [703, 128] on button "Use setting" at bounding box center [708, 130] width 16 height 8
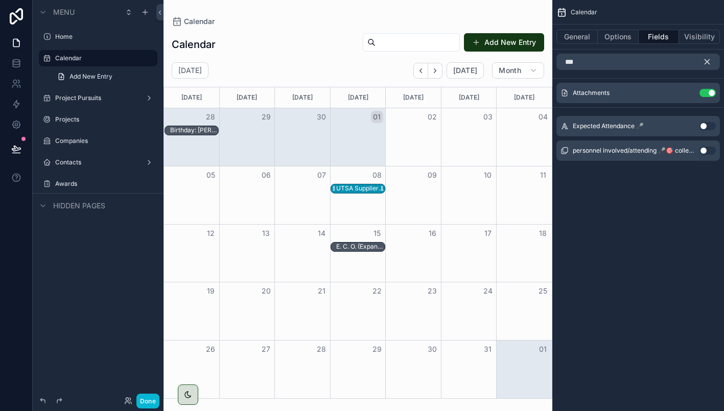
click at [352, 189] on div "UTSA Supplier Vendor Networking Breakfast" at bounding box center [360, 188] width 48 height 8
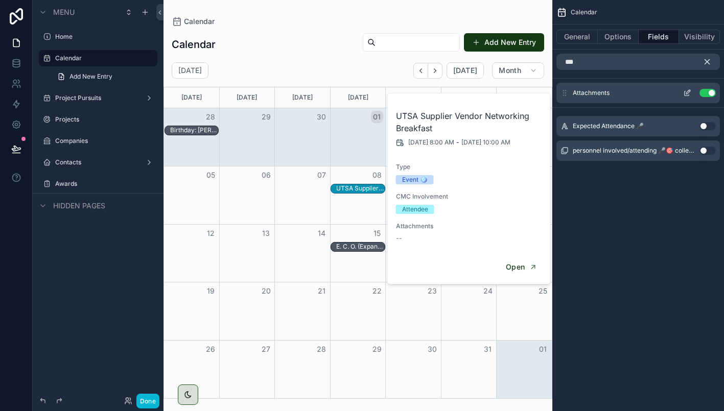
click at [687, 92] on icon "scrollable content" at bounding box center [687, 93] width 8 height 8
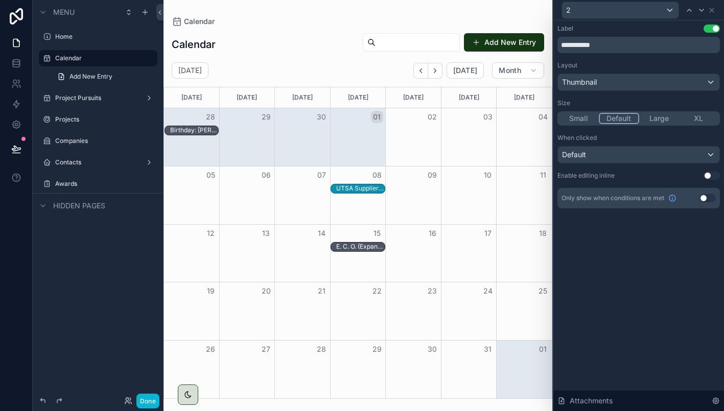
click at [702, 196] on button "Use setting" at bounding box center [708, 198] width 16 height 8
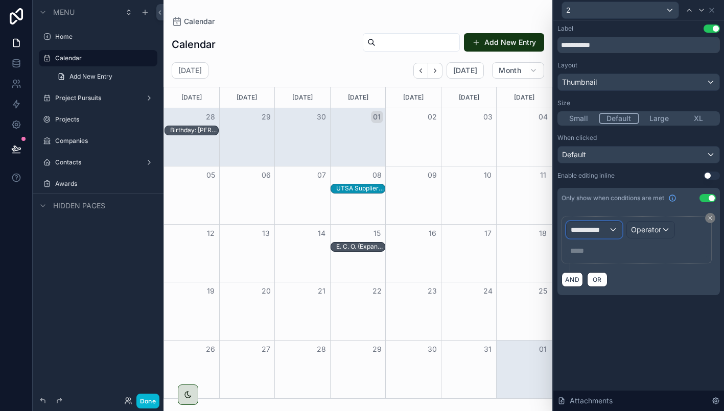
click at [611, 228] on div "**********" at bounding box center [594, 230] width 55 height 16
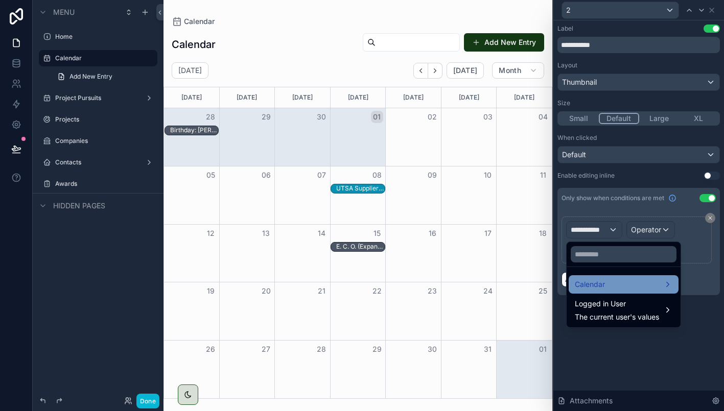
click at [608, 278] on div "Calendar" at bounding box center [624, 284] width 98 height 12
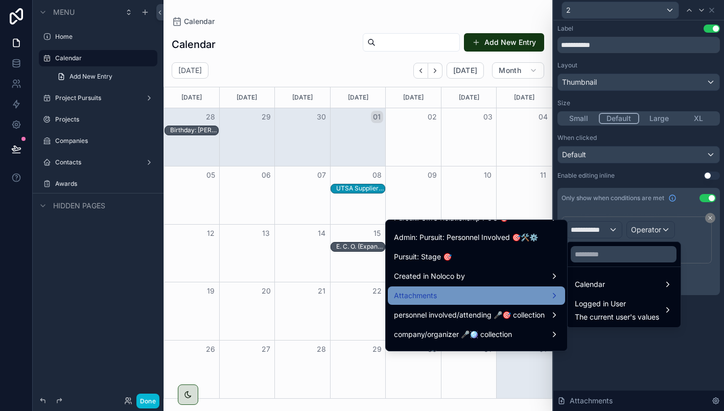
scroll to position [736, 0]
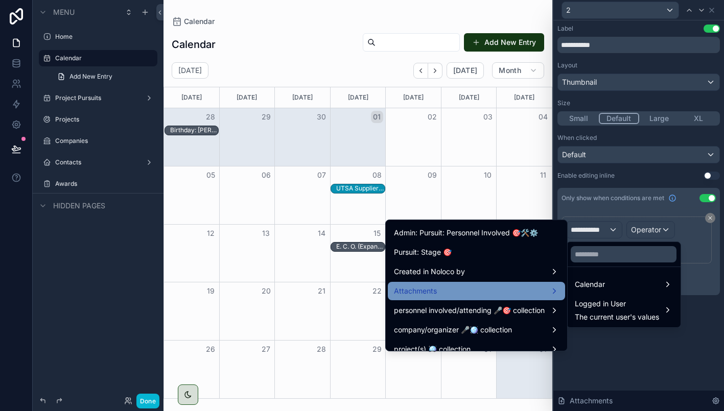
click at [460, 293] on div "Attachments" at bounding box center [476, 291] width 165 height 12
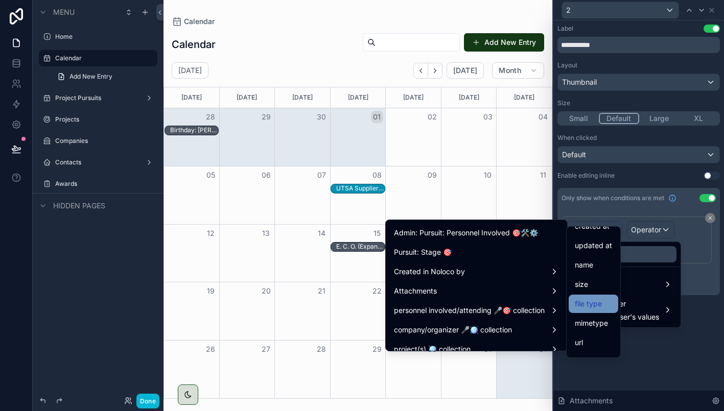
scroll to position [52, 0]
click at [594, 259] on div "name" at bounding box center [593, 264] width 37 height 12
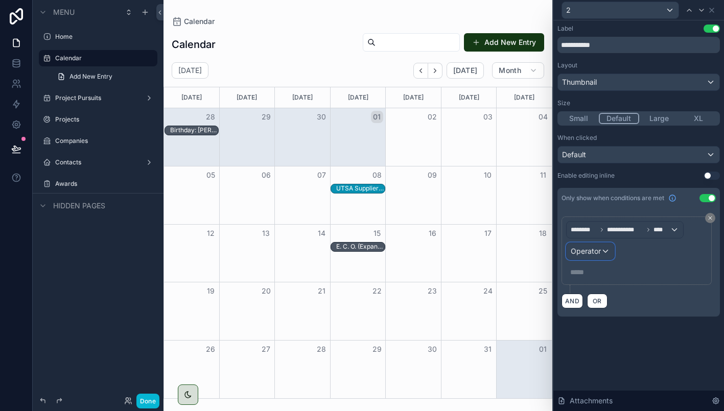
click at [596, 250] on span "Operator" at bounding box center [586, 251] width 30 height 9
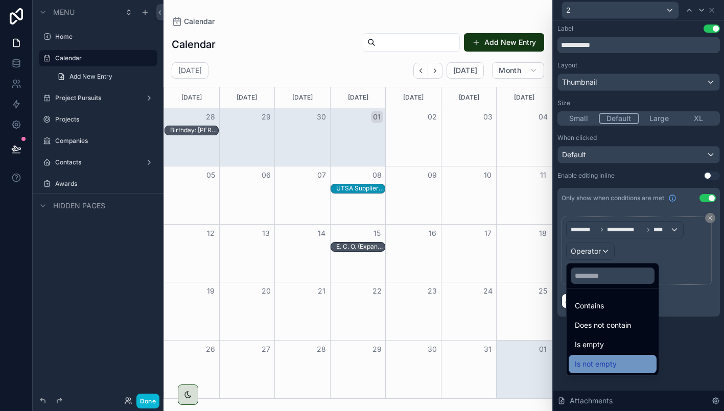
click at [607, 367] on span "Is not empty" at bounding box center [596, 364] width 42 height 12
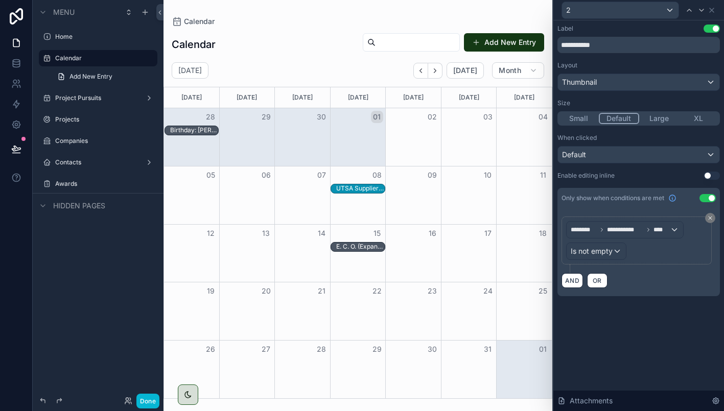
click at [608, 349] on div "**********" at bounding box center [638, 215] width 171 height 391
click at [360, 189] on div "UTSA Supplier Vendor Networking Breakfast" at bounding box center [360, 188] width 48 height 8
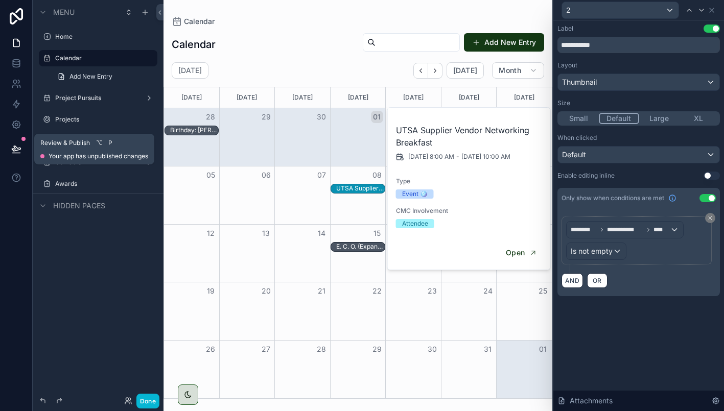
click at [15, 147] on icon at bounding box center [16, 148] width 9 height 5
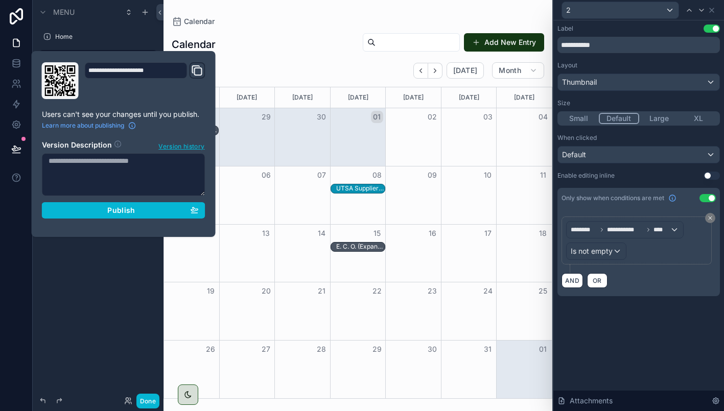
click at [73, 171] on textarea at bounding box center [124, 174] width 164 height 43
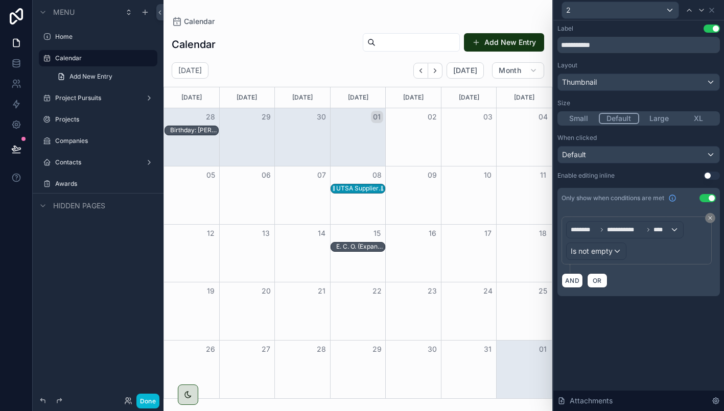
click at [374, 189] on div "UTSA Supplier Vendor Networking Breakfast" at bounding box center [360, 188] width 48 height 8
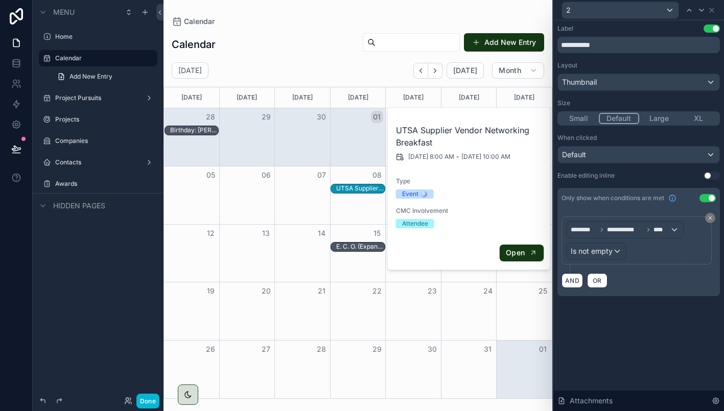
click at [512, 252] on span "Open" at bounding box center [515, 252] width 19 height 9
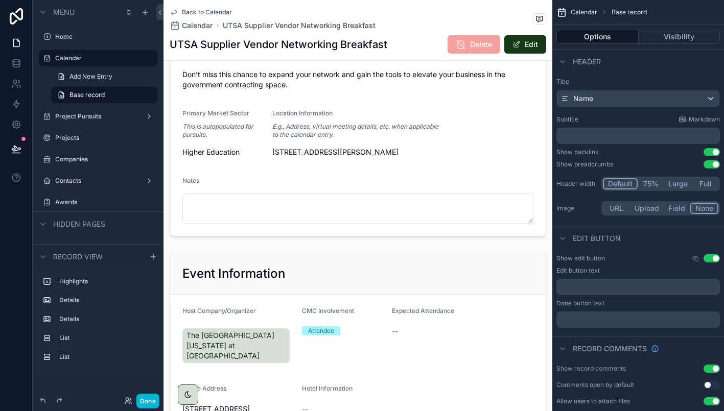
scroll to position [413, 0]
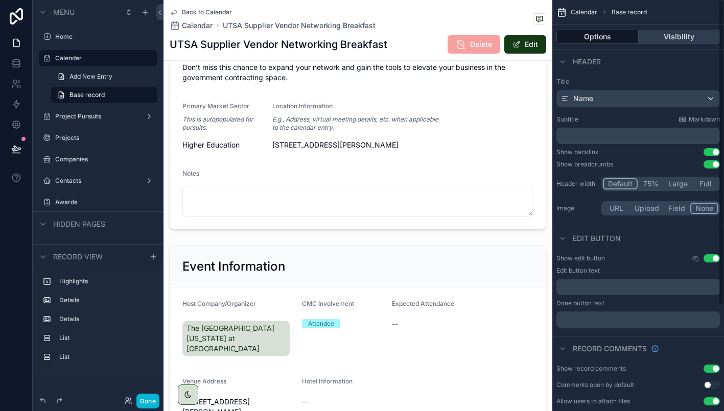
click at [686, 36] on button "Visibility" at bounding box center [680, 37] width 82 height 14
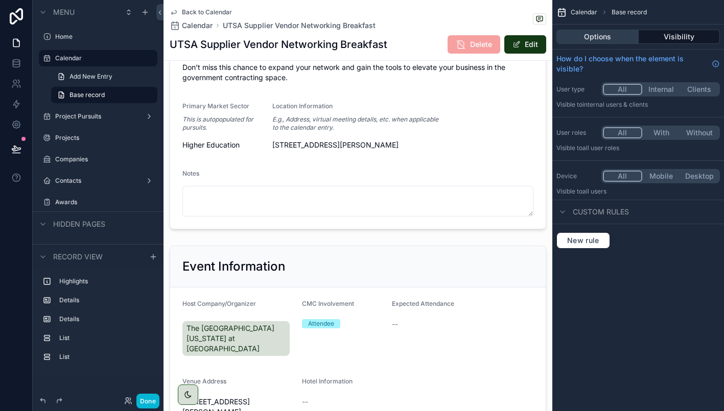
click at [597, 36] on button "Options" at bounding box center [597, 37] width 82 height 14
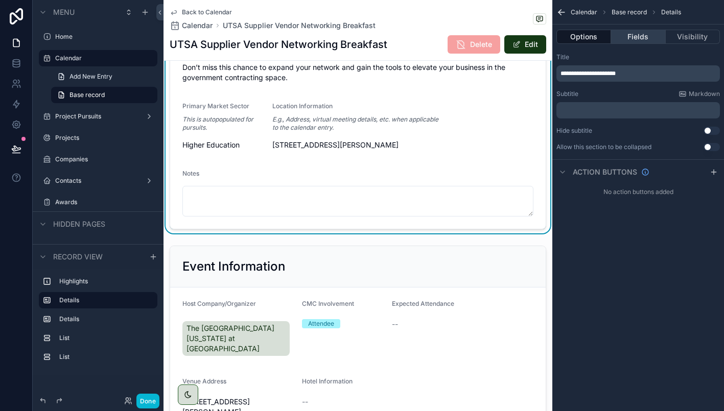
click at [647, 40] on button "Fields" at bounding box center [638, 37] width 54 height 14
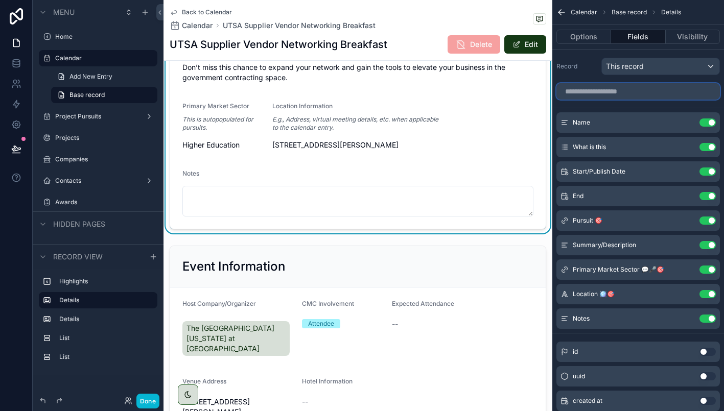
click at [595, 91] on input "scrollable content" at bounding box center [638, 91] width 164 height 16
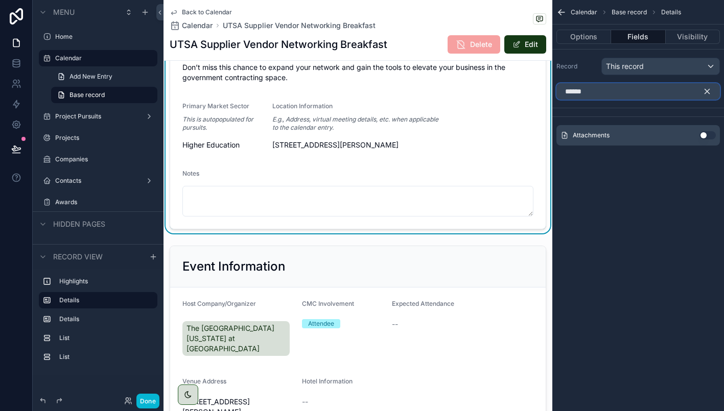
type input "******"
click at [705, 136] on button "Use setting" at bounding box center [708, 135] width 16 height 8
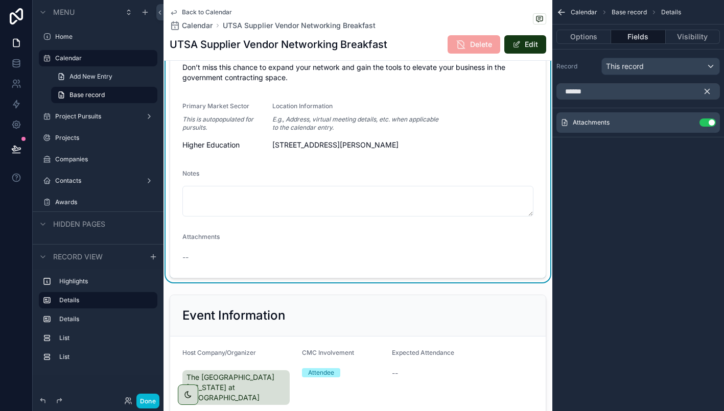
click at [299, 250] on form "Name UTSA Supplier Vendor Networking Breakfast Type Event 🪩 Start/Publish Date …" at bounding box center [358, 33] width 376 height 489
click at [601, 91] on input "******" at bounding box center [638, 91] width 164 height 16
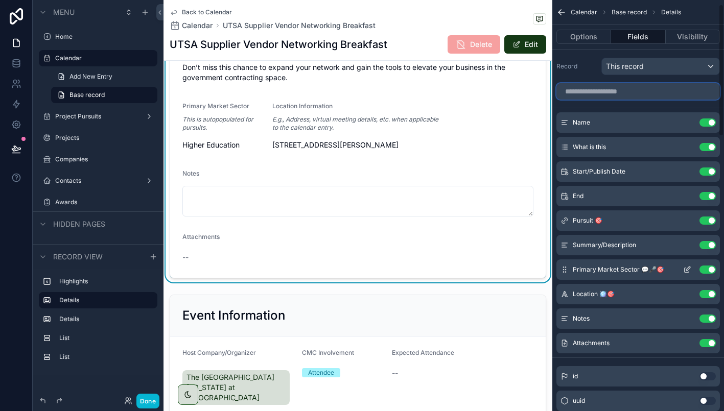
scroll to position [27, 0]
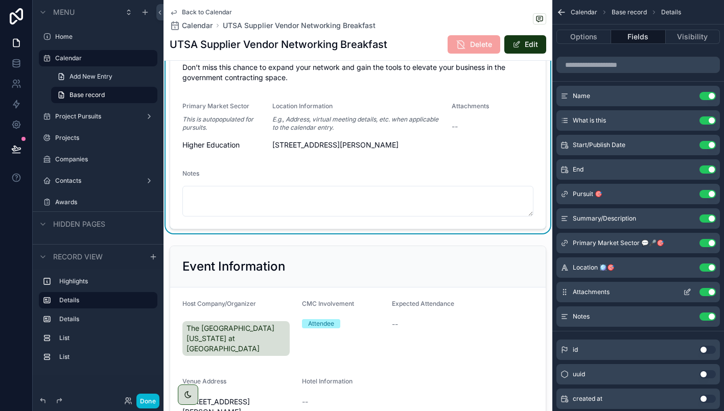
click at [687, 291] on icon "scrollable content" at bounding box center [688, 291] width 4 height 4
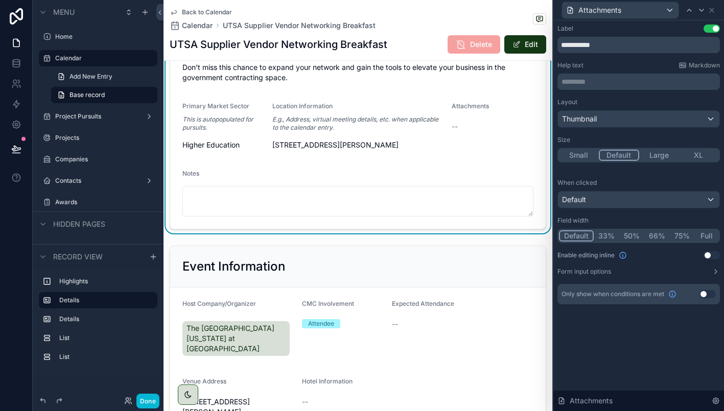
click at [709, 234] on button "Full" at bounding box center [706, 235] width 24 height 11
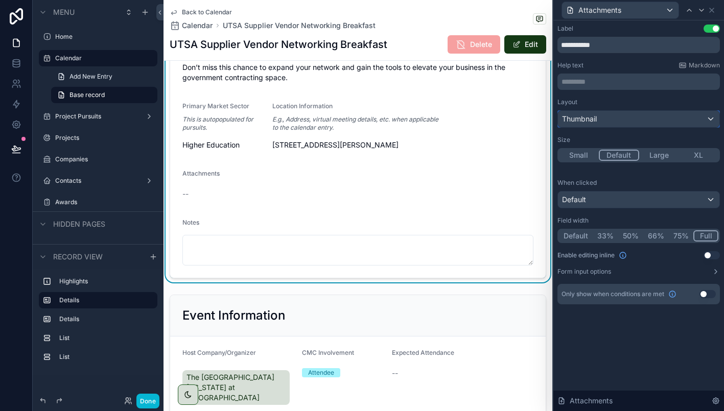
click at [621, 115] on div "Thumbnail" at bounding box center [638, 119] width 161 height 16
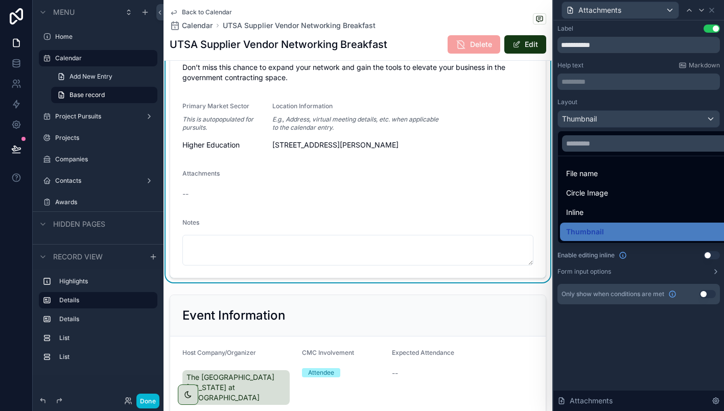
click at [619, 341] on div at bounding box center [638, 205] width 171 height 411
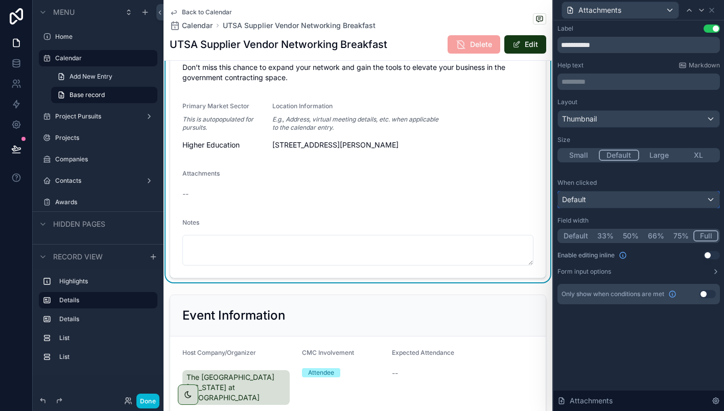
click at [609, 198] on div "Default" at bounding box center [638, 200] width 161 height 16
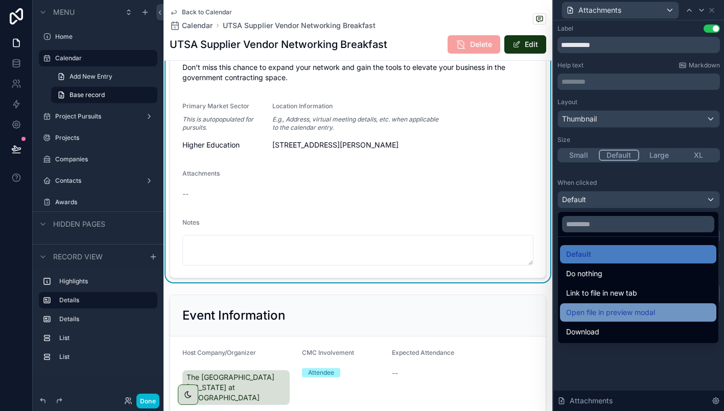
click at [648, 313] on span "Open file in preview modal" at bounding box center [610, 313] width 89 height 12
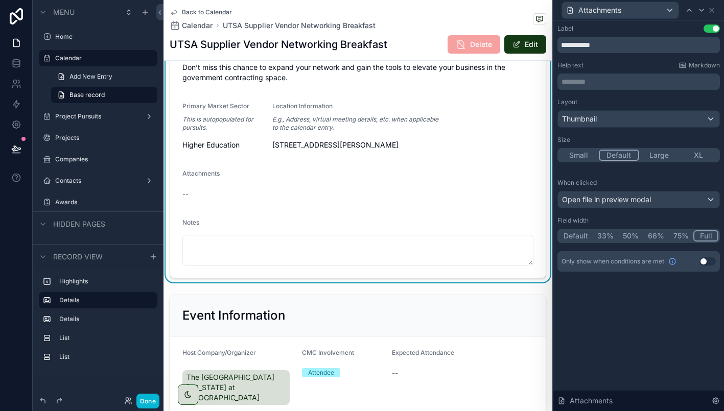
click at [644, 331] on div "**********" at bounding box center [638, 215] width 171 height 391
click at [704, 258] on button "Use setting" at bounding box center [708, 262] width 16 height 8
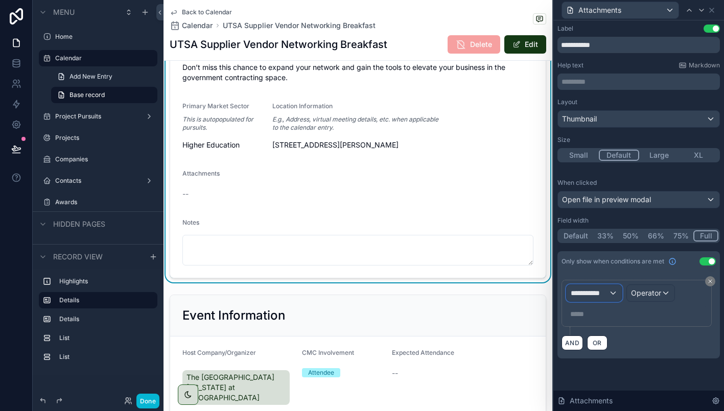
click at [608, 293] on span "**********" at bounding box center [590, 293] width 38 height 10
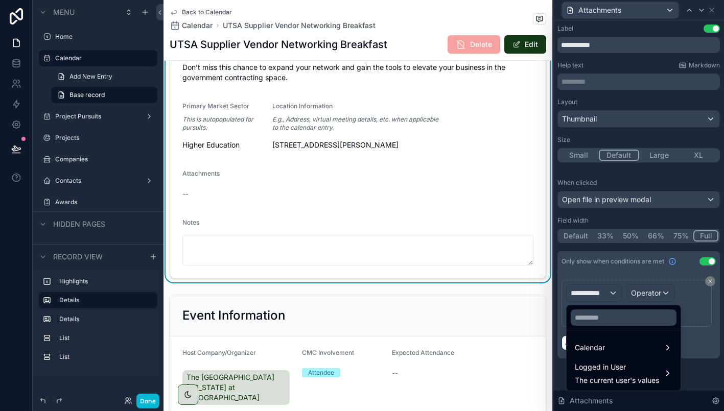
click at [699, 364] on div at bounding box center [638, 205] width 171 height 411
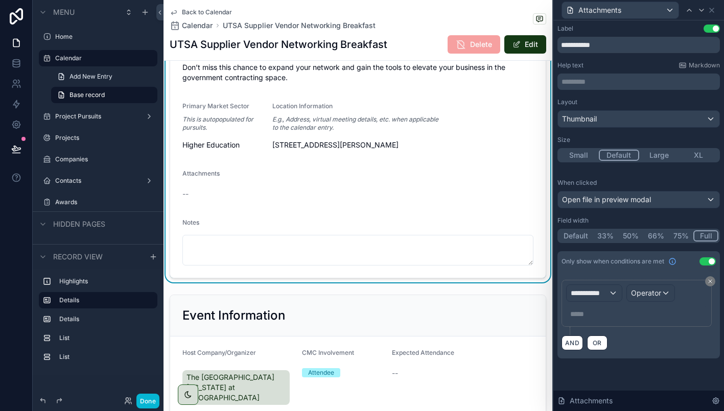
click at [709, 260] on button "Use setting" at bounding box center [708, 262] width 16 height 8
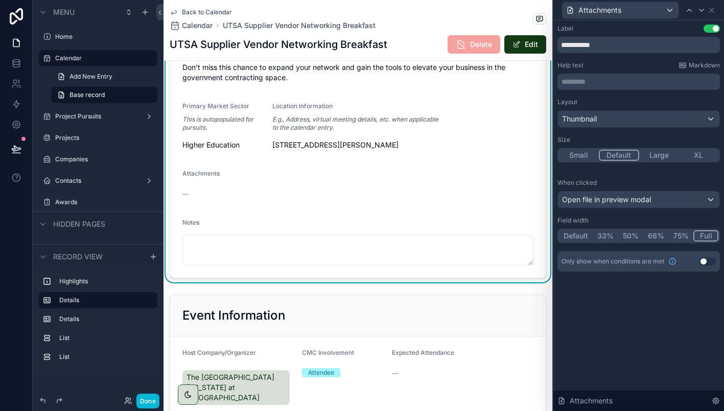
click at [617, 320] on div "**********" at bounding box center [638, 215] width 171 height 391
click at [563, 44] on input "**********" at bounding box center [638, 45] width 162 height 16
click at [646, 323] on div "**********" at bounding box center [638, 215] width 171 height 391
click at [654, 155] on button "Large" at bounding box center [659, 155] width 40 height 11
click at [621, 154] on button "Default" at bounding box center [619, 155] width 40 height 11
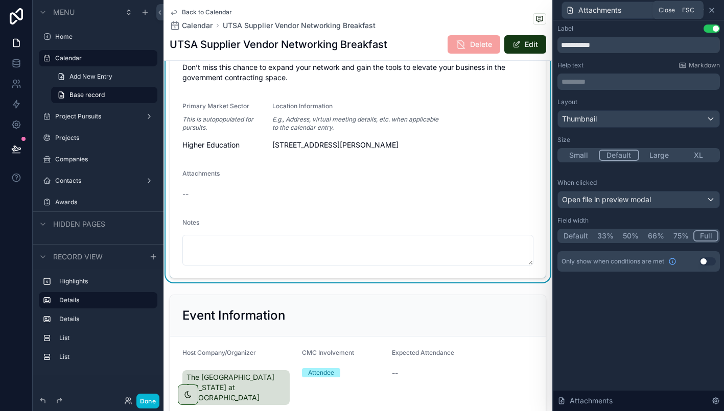
click at [714, 7] on icon at bounding box center [712, 10] width 8 height 8
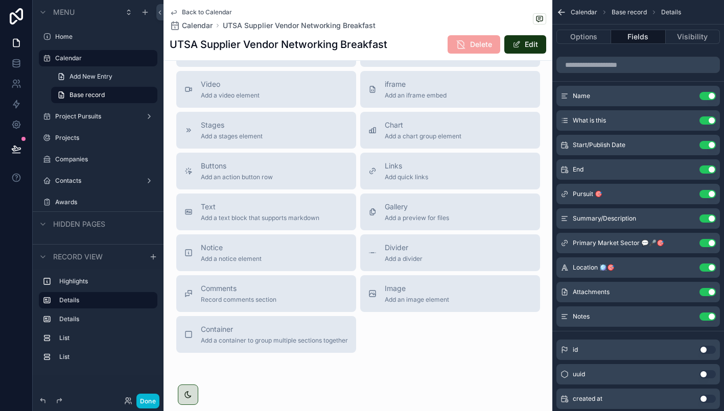
scroll to position [1169, 0]
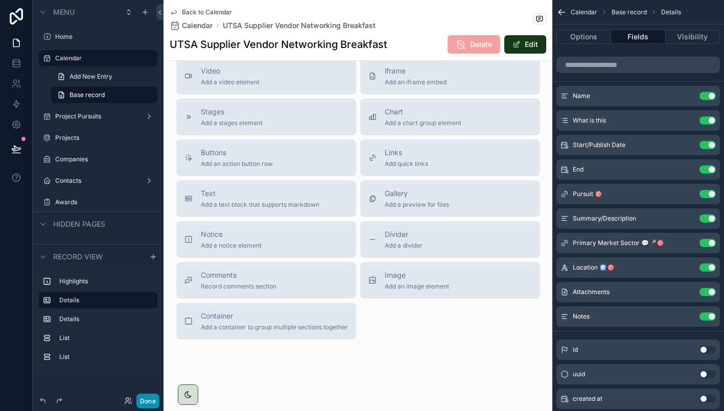
click at [154, 400] on button "Done" at bounding box center [147, 401] width 23 height 15
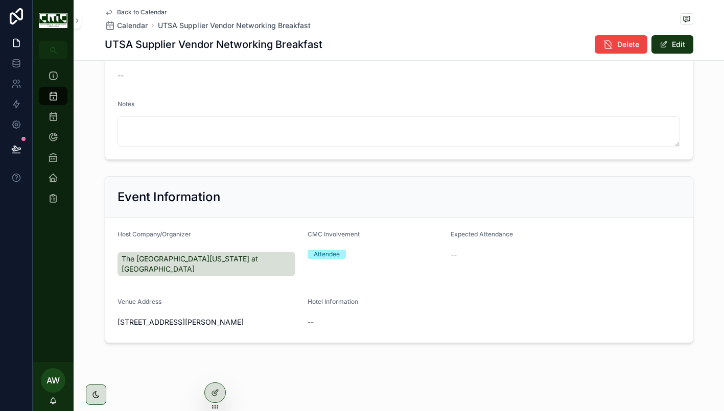
scroll to position [476, 0]
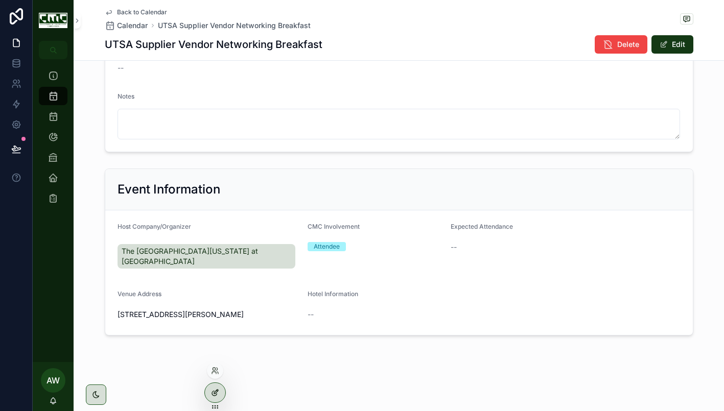
click at [217, 391] on icon at bounding box center [217, 390] width 1 height 1
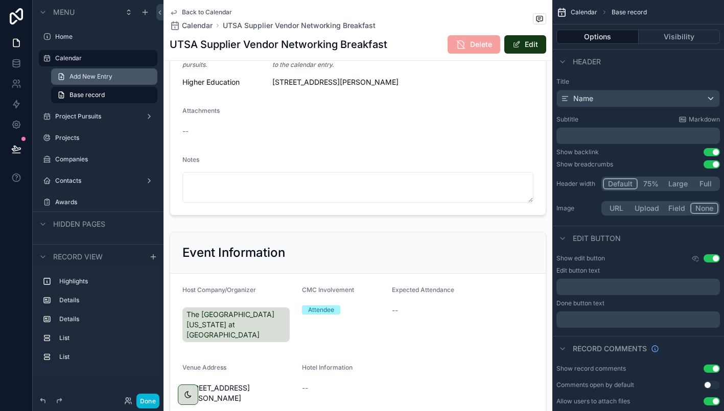
click at [102, 75] on span "Add New Entry" at bounding box center [90, 77] width 43 height 8
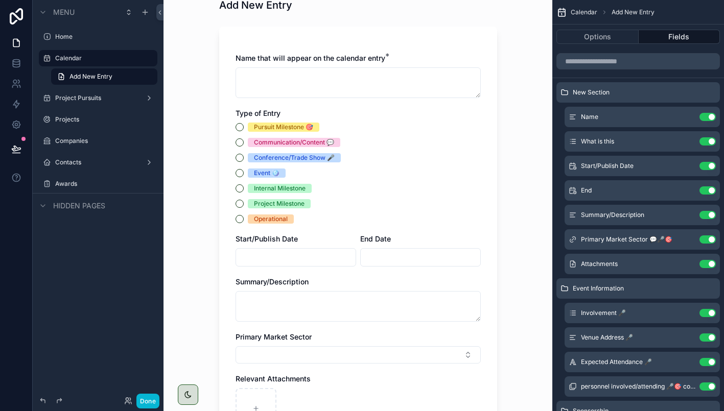
scroll to position [39, 0]
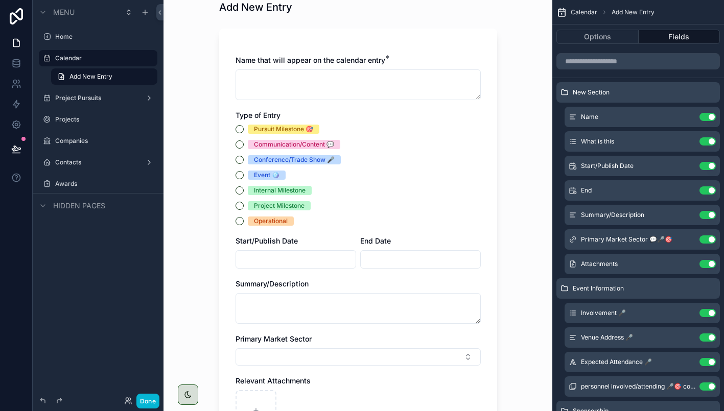
click at [293, 157] on div "Conference/Trade Show 🎤" at bounding box center [294, 159] width 81 height 9
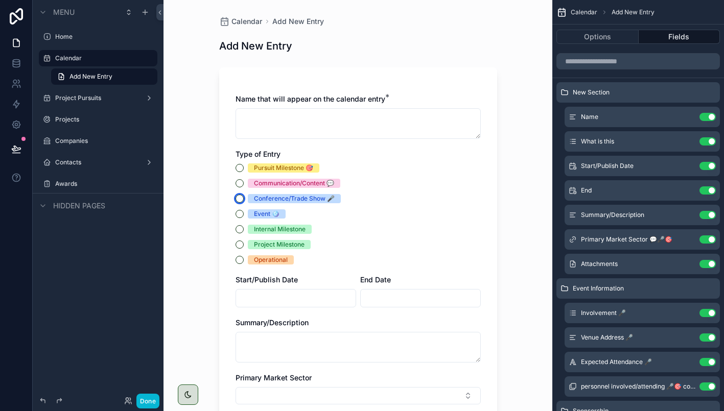
click at [239, 200] on button "Conference/Trade Show 🎤" at bounding box center [240, 199] width 8 height 8
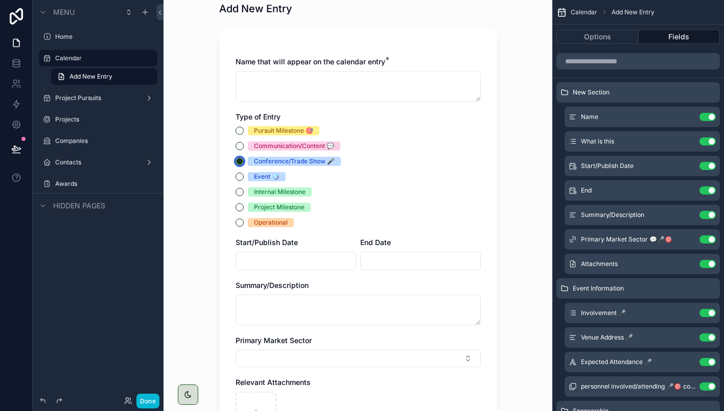
scroll to position [54, 0]
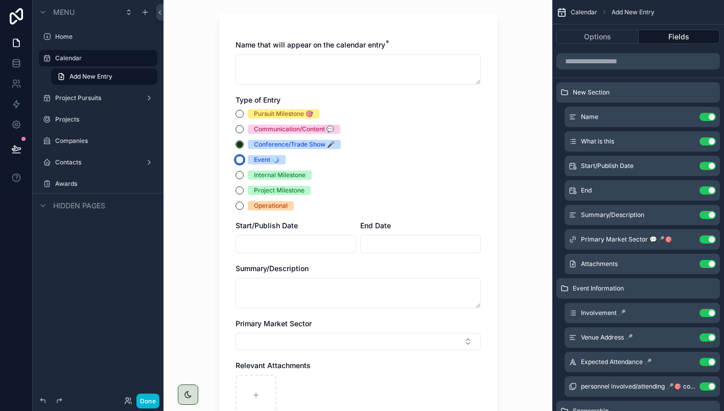
click at [239, 159] on button "Event 🪩" at bounding box center [240, 160] width 8 height 8
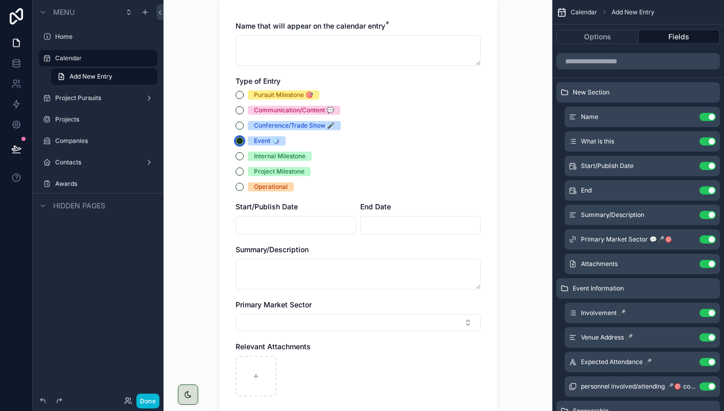
scroll to position [64, 0]
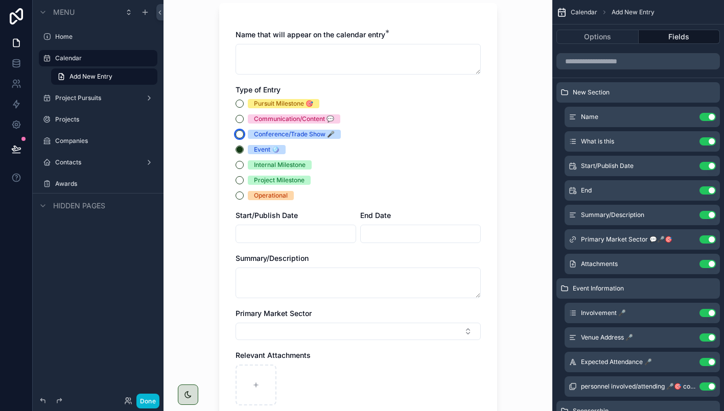
click at [239, 135] on button "Conference/Trade Show 🎤" at bounding box center [240, 134] width 8 height 8
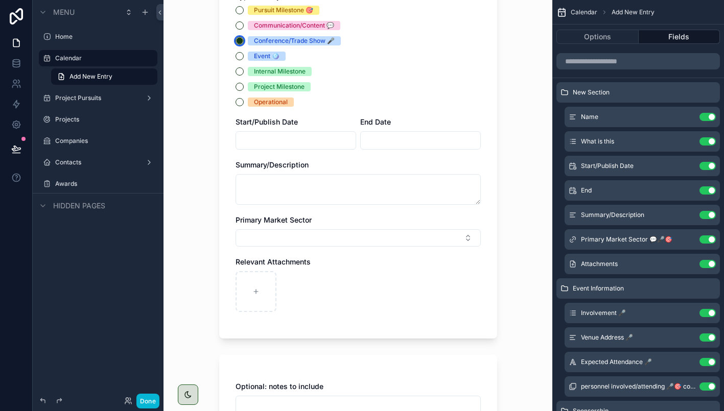
scroll to position [28, 0]
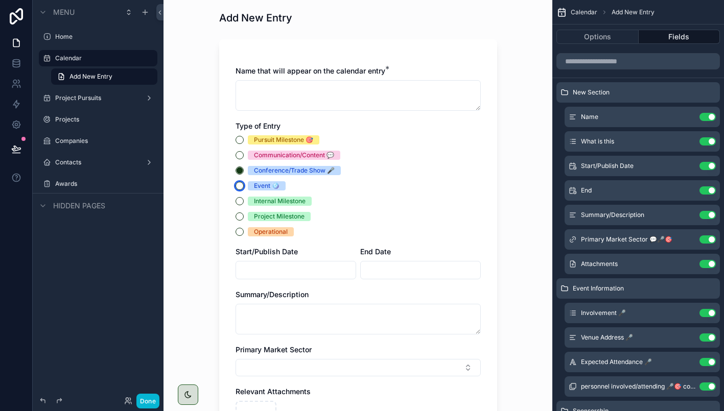
click at [239, 186] on button "Event 🪩" at bounding box center [240, 186] width 8 height 8
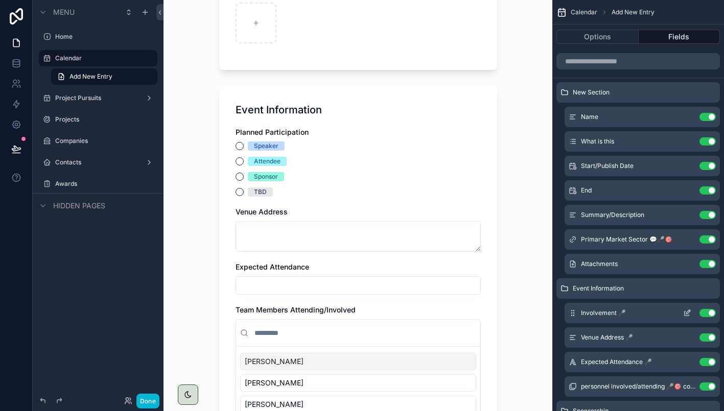
scroll to position [430, 0]
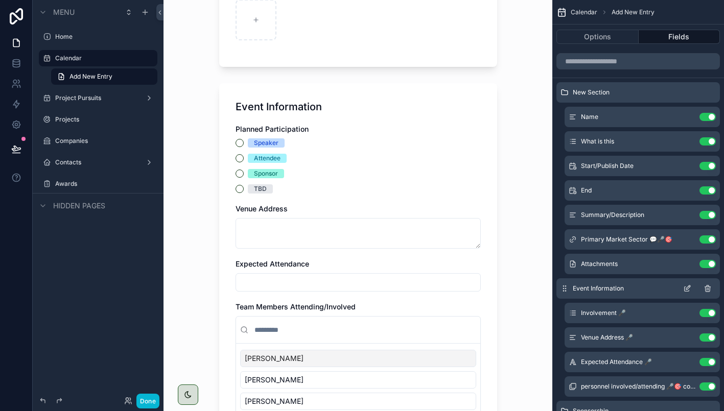
click at [686, 286] on icon "scrollable content" at bounding box center [687, 289] width 8 height 8
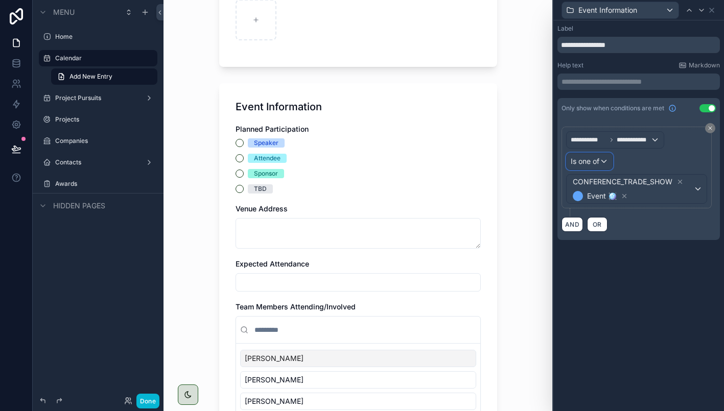
click at [602, 158] on div "Is one of" at bounding box center [590, 161] width 46 height 16
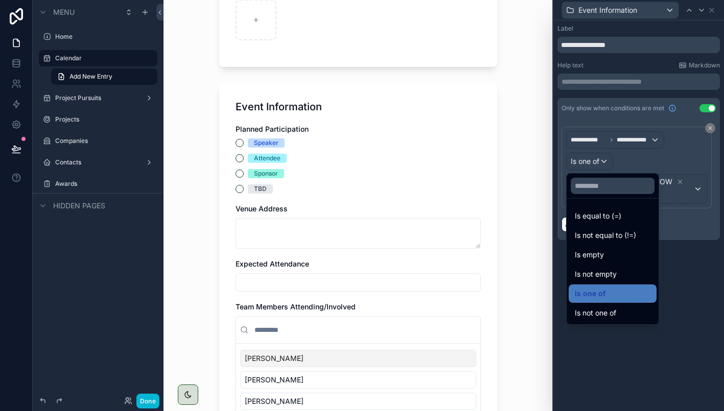
click at [697, 292] on div at bounding box center [638, 205] width 171 height 411
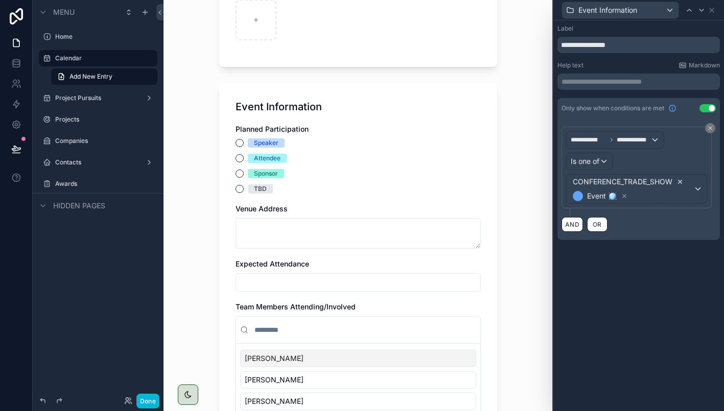
click at [682, 182] on icon at bounding box center [680, 181] width 7 height 7
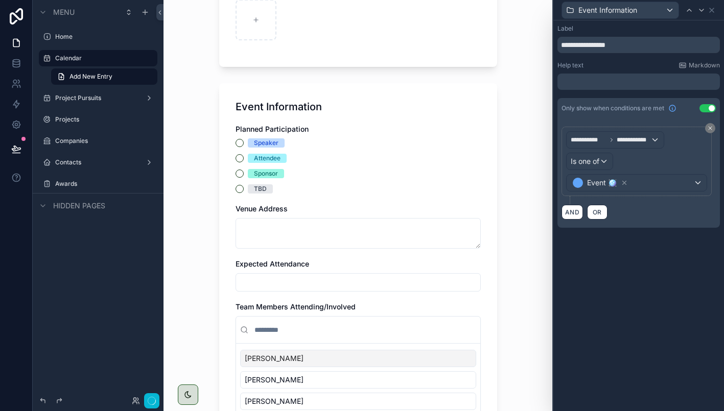
scroll to position [0, 0]
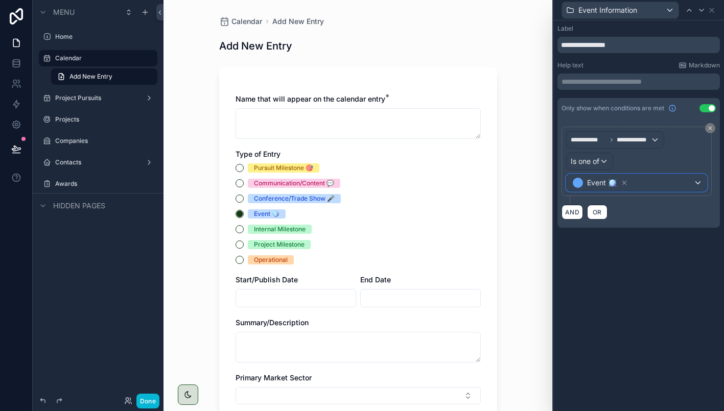
click at [697, 181] on div "Event 🪩" at bounding box center [637, 183] width 140 height 16
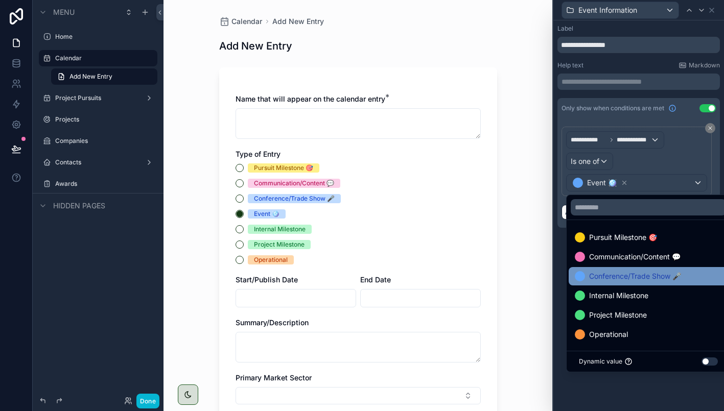
click at [686, 275] on div "Conference/Trade Show 🎤" at bounding box center [648, 276] width 147 height 12
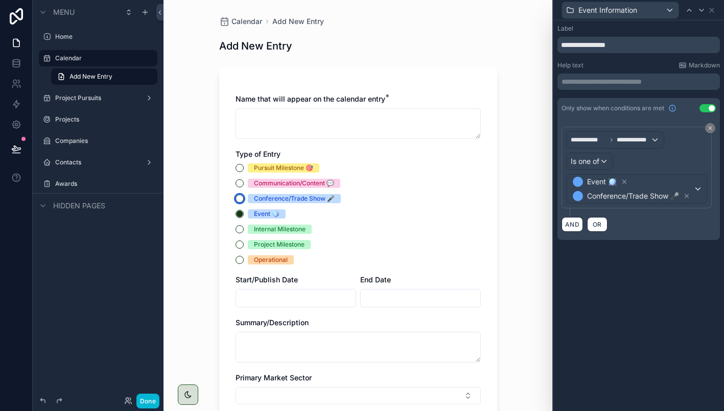
click at [240, 199] on button "Conference/Trade Show 🎤" at bounding box center [240, 199] width 8 height 8
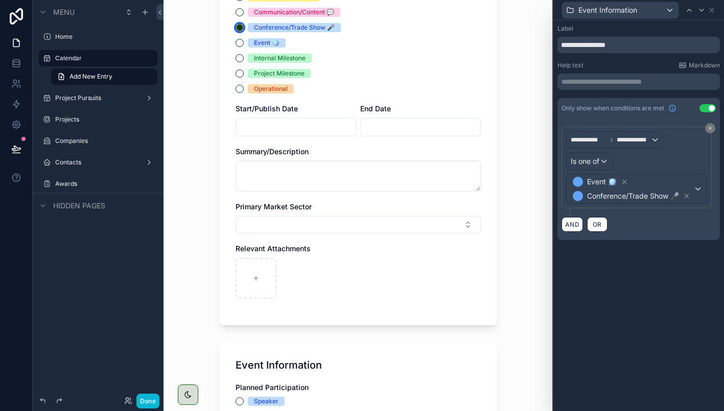
scroll to position [167, 0]
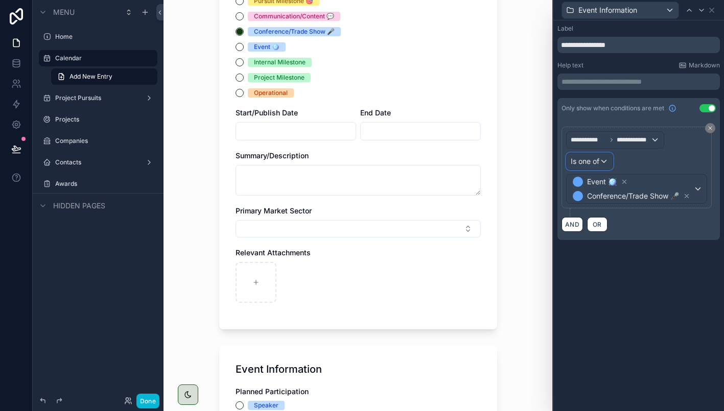
click at [605, 161] on div "Is one of" at bounding box center [590, 161] width 46 height 16
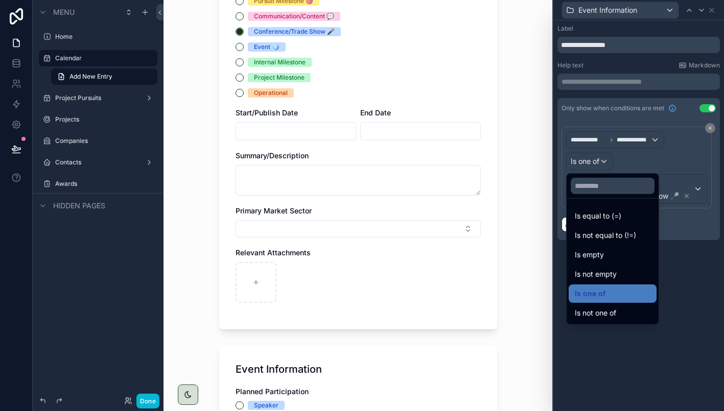
click at [691, 319] on div at bounding box center [638, 205] width 171 height 411
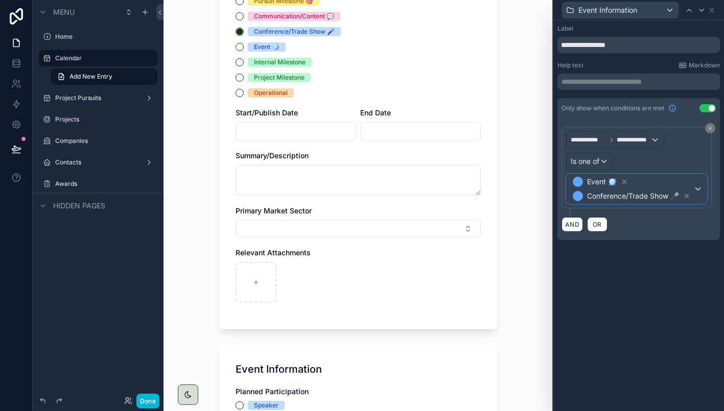
click at [701, 185] on div "Event 🪩 Conference/Trade Show 🎤" at bounding box center [637, 189] width 140 height 29
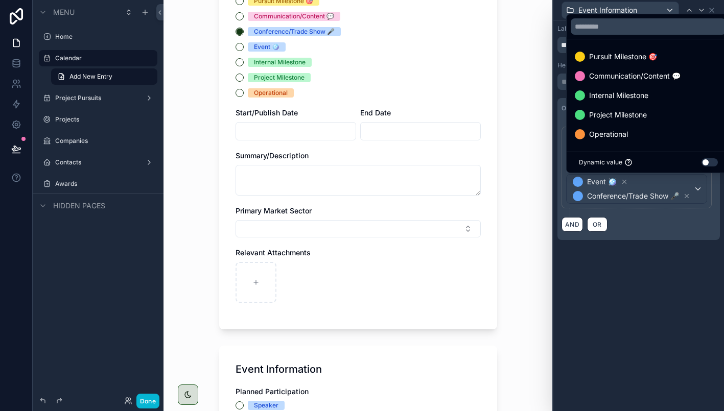
click at [623, 302] on div at bounding box center [638, 205] width 171 height 411
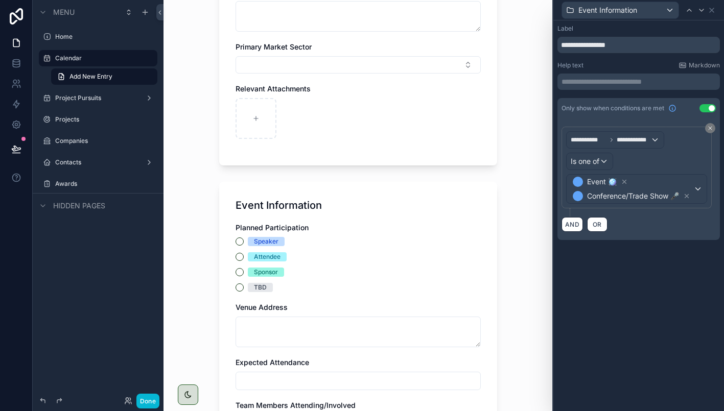
scroll to position [412, 0]
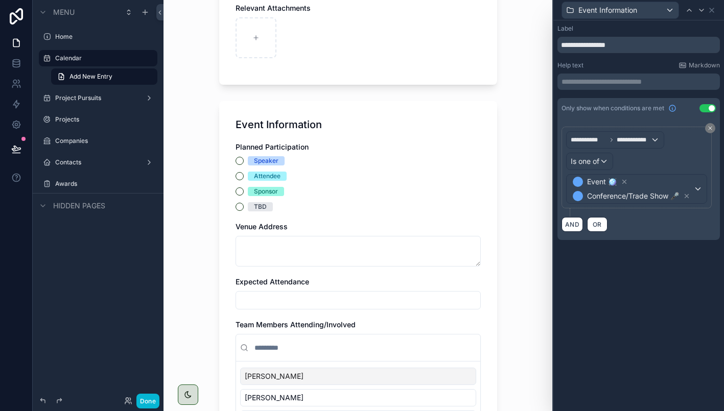
click at [377, 231] on div "Venue Address" at bounding box center [358, 227] width 245 height 10
click at [367, 178] on div "Attendee" at bounding box center [358, 176] width 245 height 9
click at [712, 9] on icon at bounding box center [712, 10] width 8 height 8
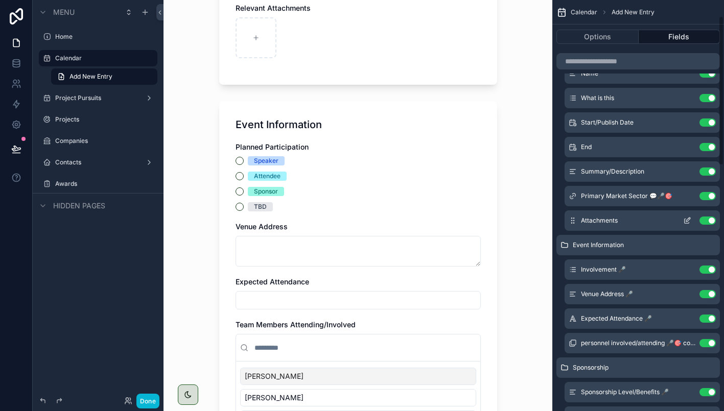
scroll to position [0, 0]
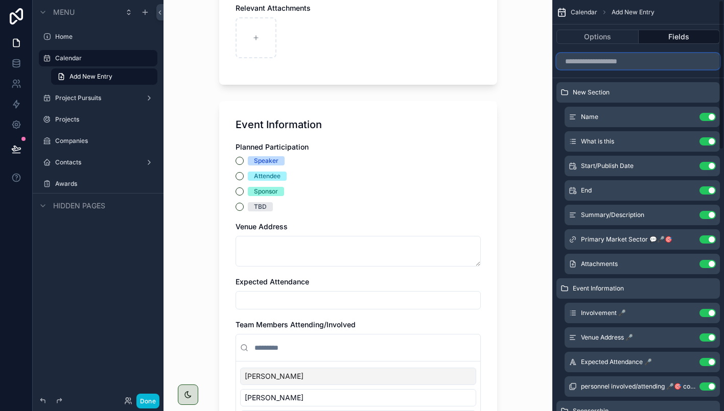
click at [586, 57] on input "scrollable content" at bounding box center [638, 61] width 164 height 16
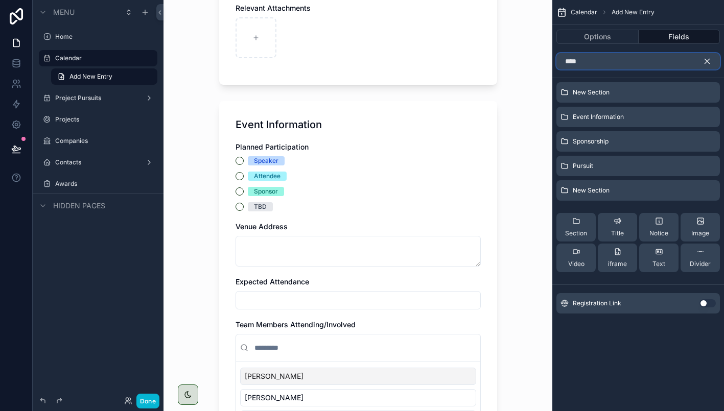
type input "****"
click at [706, 305] on button "Use setting" at bounding box center [708, 303] width 16 height 8
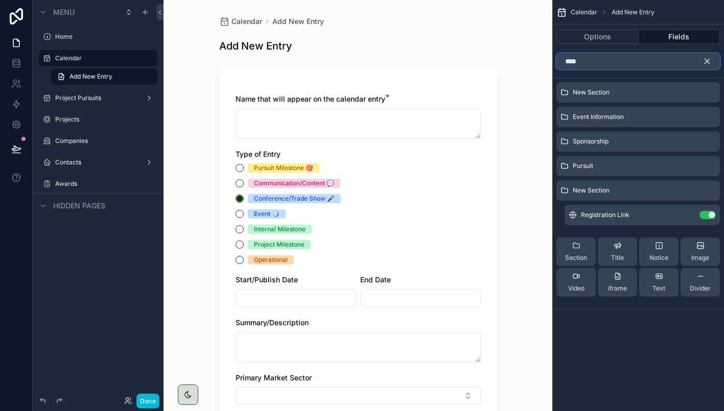
click at [597, 64] on input "****" at bounding box center [638, 61] width 164 height 16
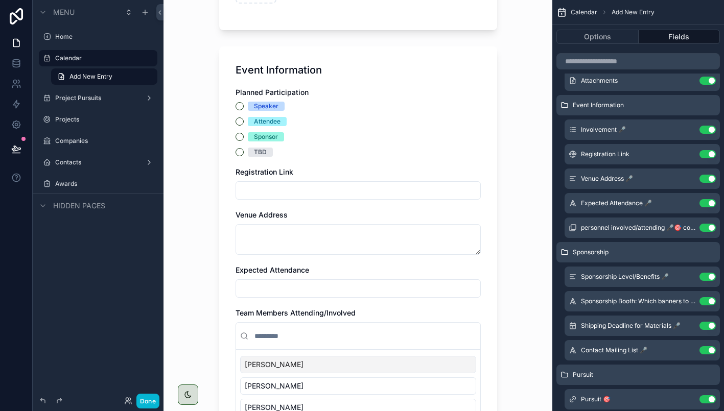
scroll to position [459, 0]
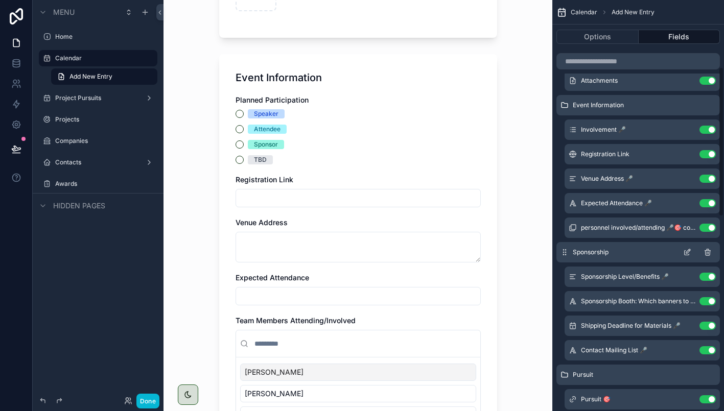
click at [689, 250] on icon "scrollable content" at bounding box center [689, 250] width 1 height 1
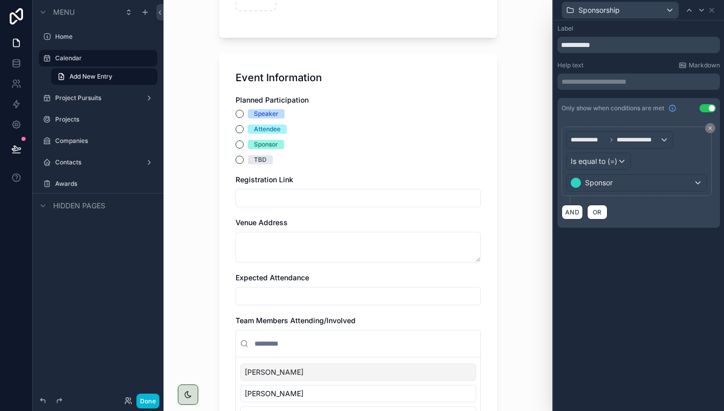
click at [522, 180] on div "Calendar Add New Entry Add New Entry Name that will appear on the calendar entr…" at bounding box center [358, 205] width 389 height 411
click at [238, 143] on button "Sponsor" at bounding box center [240, 145] width 8 height 8
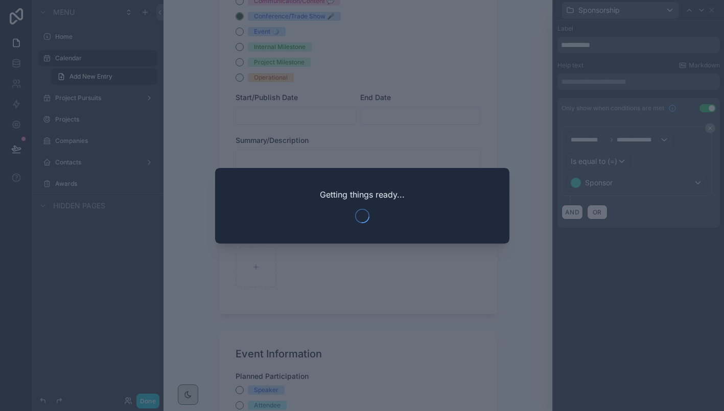
scroll to position [186, 0]
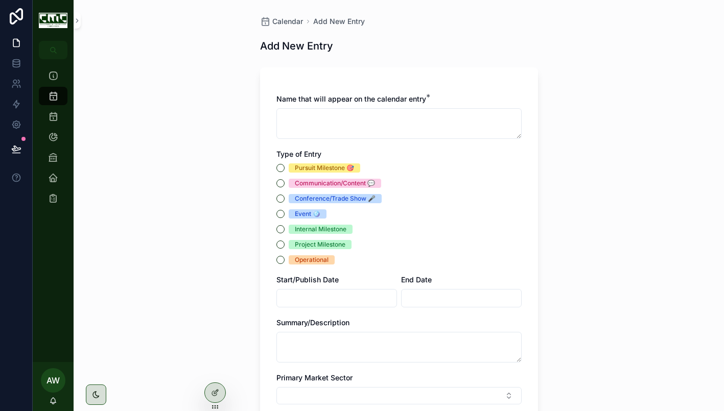
click at [304, 182] on div "Communication/Content 💬" at bounding box center [335, 183] width 80 height 9
click at [285, 182] on button "Communication/Content 💬" at bounding box center [280, 183] width 8 height 8
click at [283, 197] on button "Conference/Trade Show 🎤" at bounding box center [280, 199] width 8 height 8
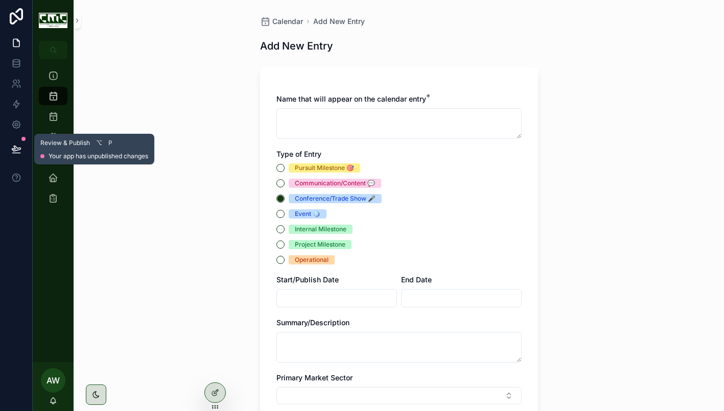
click at [18, 149] on icon at bounding box center [16, 149] width 10 height 10
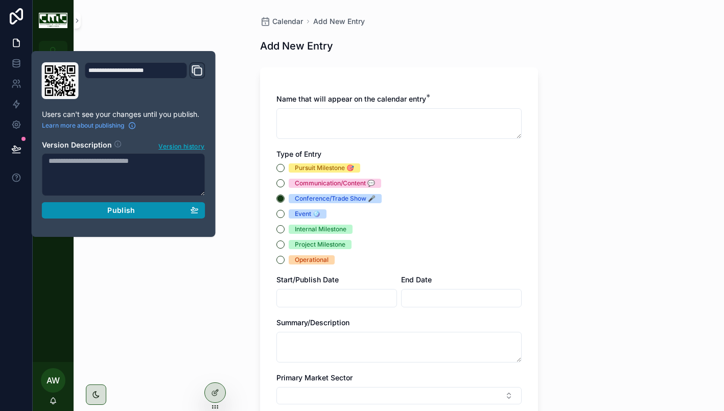
click at [134, 205] on button "Publish" at bounding box center [124, 210] width 164 height 16
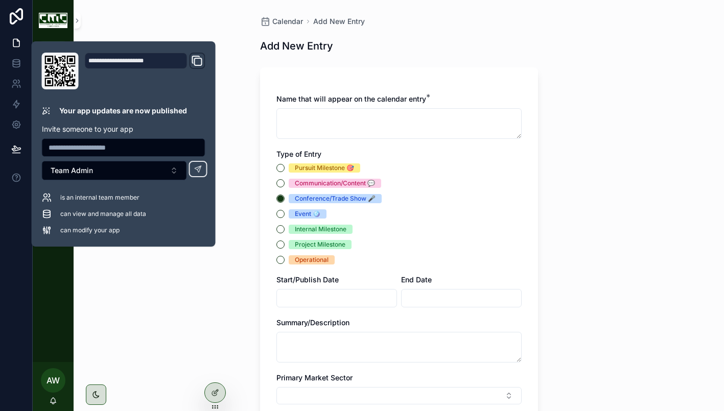
click at [120, 286] on div "Calendar Add New Entry Add New Entry Name that will appear on the calendar entr…" at bounding box center [399, 205] width 650 height 411
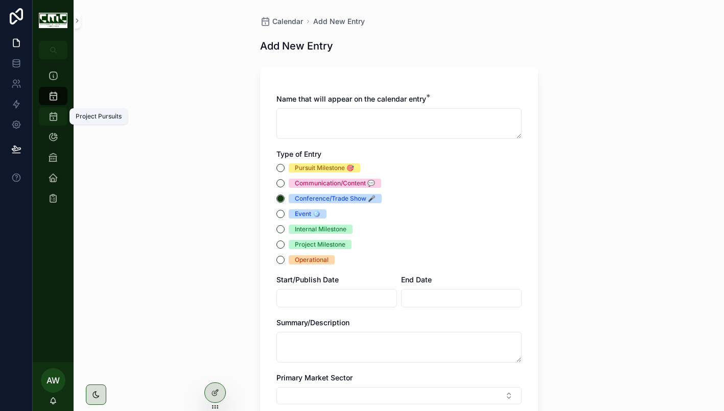
click at [52, 118] on icon "scrollable content" at bounding box center [53, 116] width 10 height 10
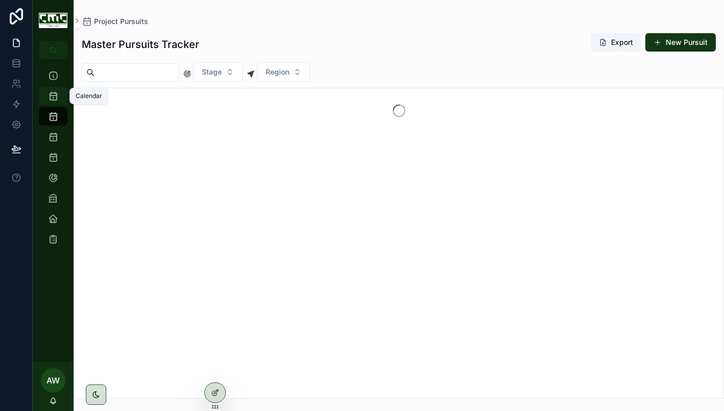
click at [52, 95] on icon "scrollable content" at bounding box center [53, 96] width 10 height 10
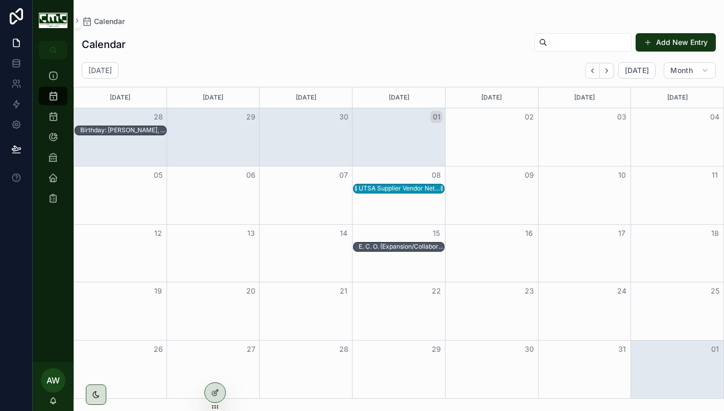
click at [404, 187] on div "UTSA Supplier Vendor Networking Breakfast" at bounding box center [402, 188] width 86 height 8
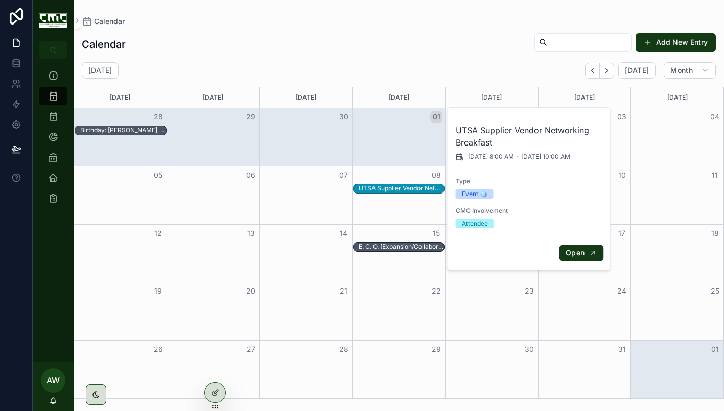
click at [576, 248] on button "Open" at bounding box center [581, 253] width 44 height 17
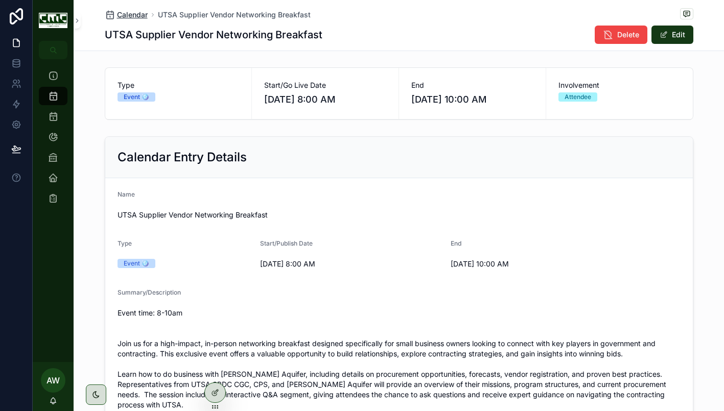
click at [129, 13] on span "Calendar" at bounding box center [132, 15] width 31 height 10
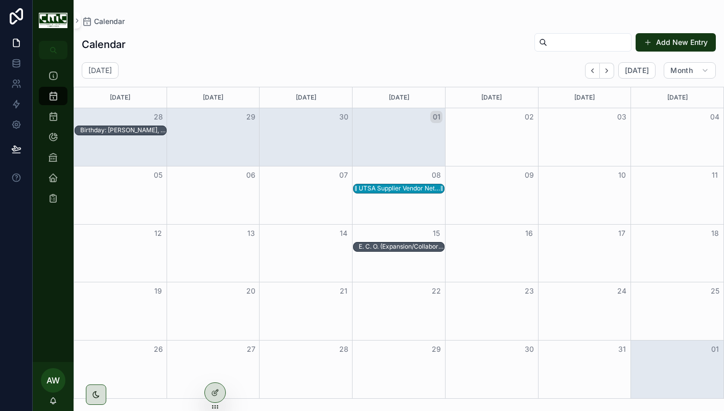
click at [368, 185] on div "UTSA Supplier Vendor Networking Breakfast" at bounding box center [402, 188] width 86 height 8
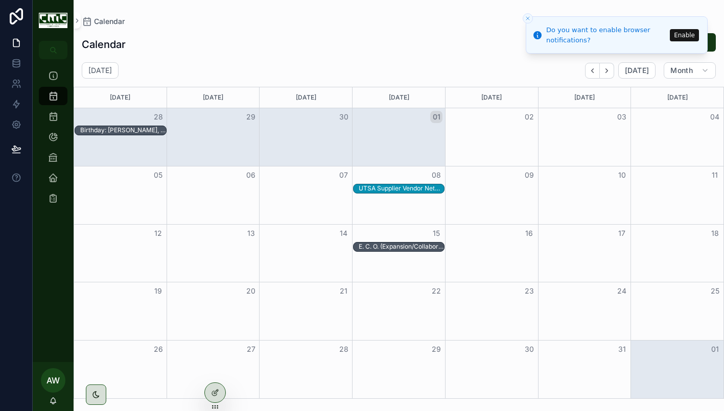
click at [528, 19] on line "Close toast" at bounding box center [527, 18] width 3 height 3
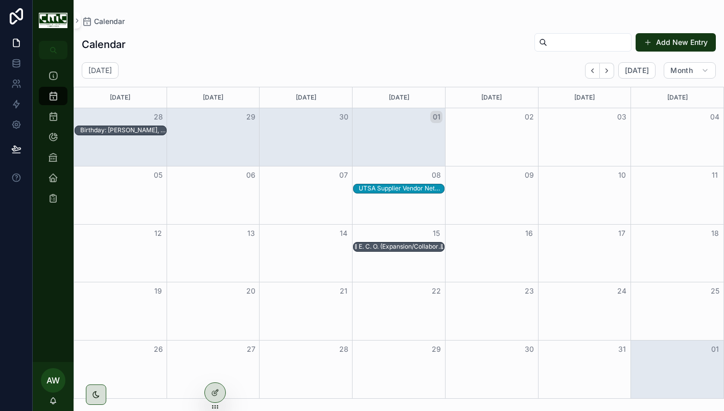
click at [408, 248] on div "E. C. O. (Expansion/Collaboration/Opportunity) Summit & Expo" at bounding box center [402, 247] width 86 height 8
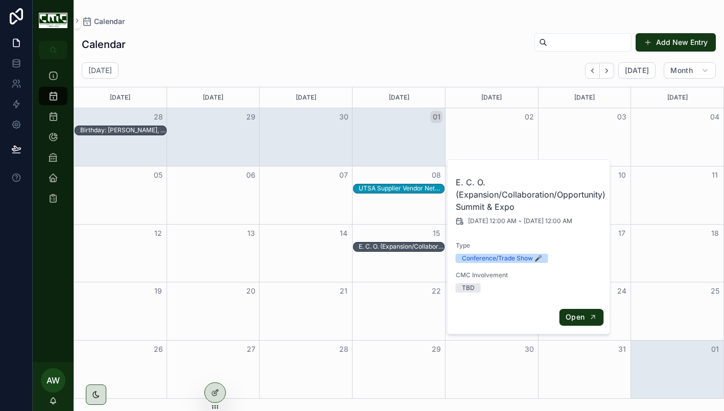
click at [569, 313] on span "Open" at bounding box center [575, 317] width 19 height 9
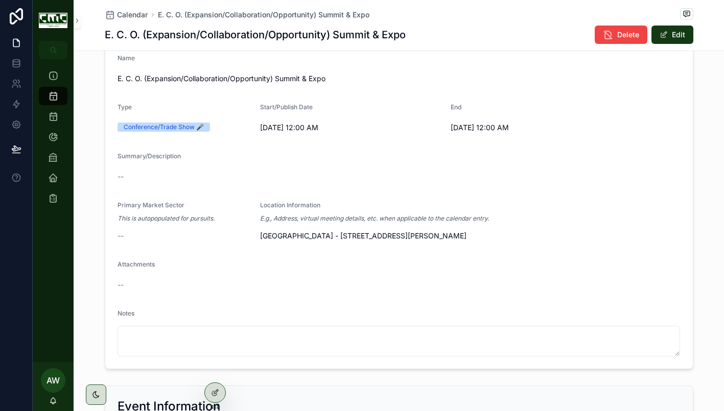
scroll to position [153, 0]
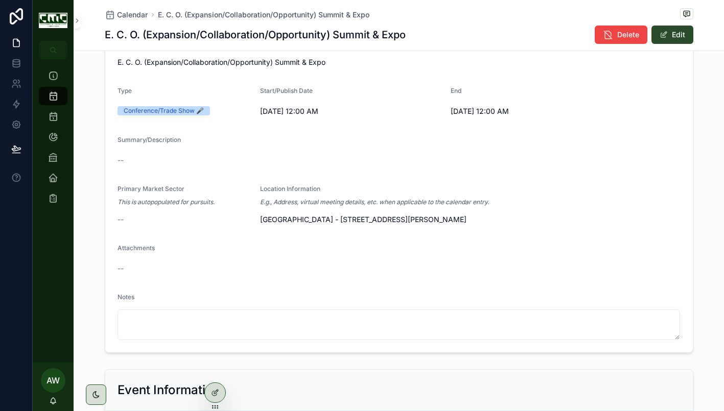
click at [663, 38] on span "scrollable content" at bounding box center [664, 35] width 8 height 8
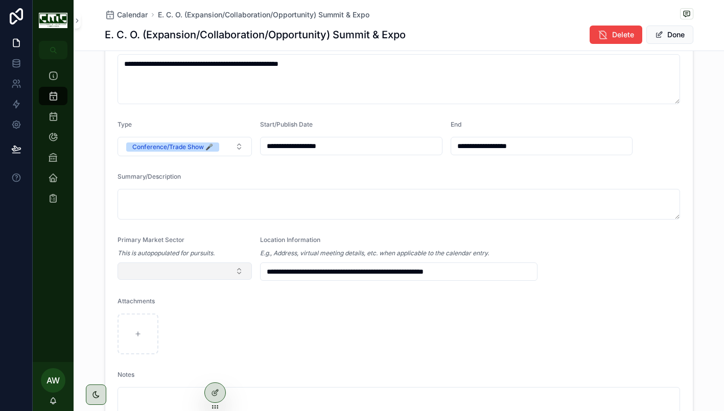
click at [161, 273] on button "Select Button" at bounding box center [185, 271] width 135 height 17
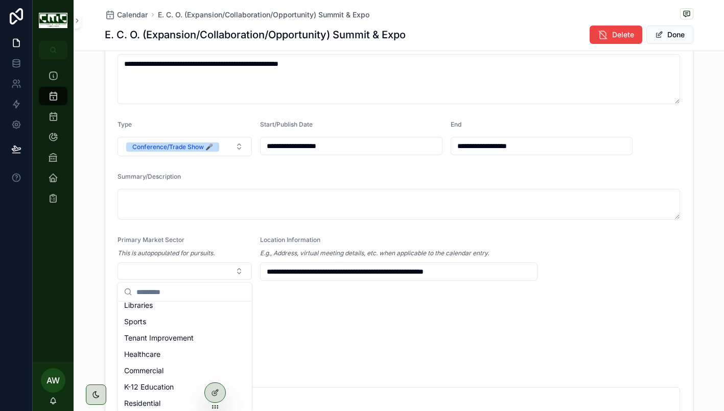
scroll to position [161, 0]
